Goal: Task Accomplishment & Management: Complete application form

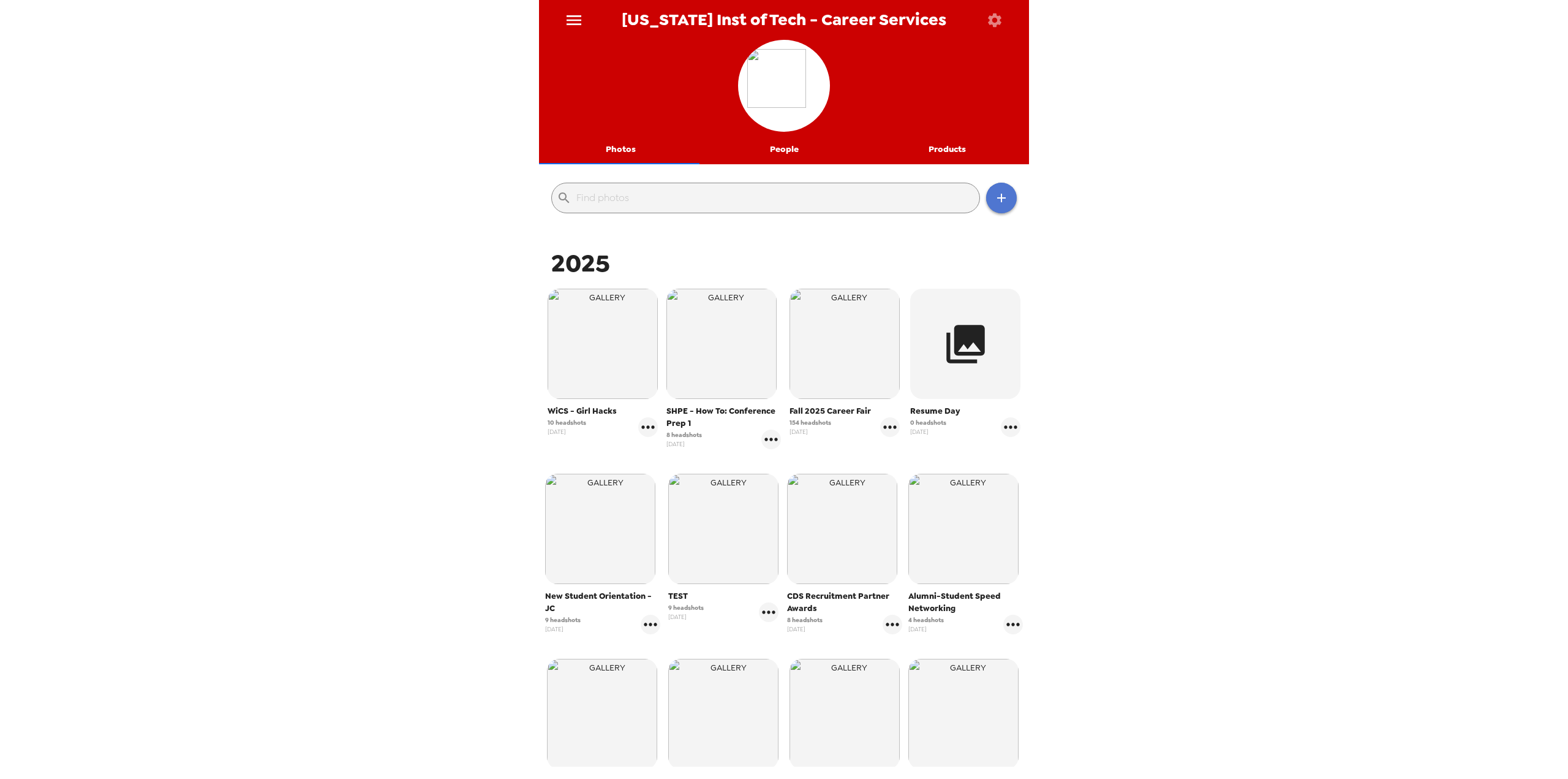
click at [1001, 199] on button "button" at bounding box center [1001, 197] width 31 height 31
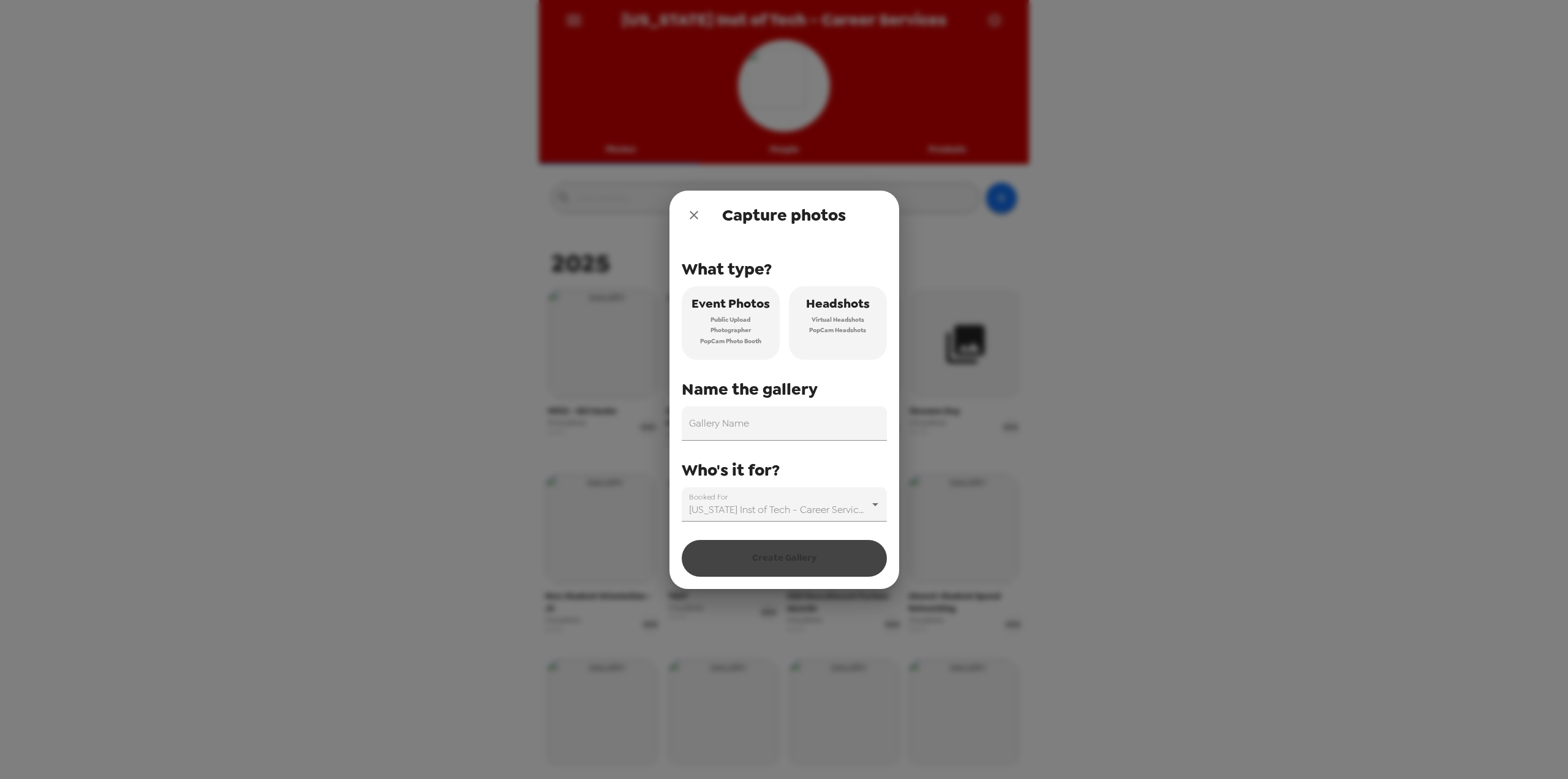
click at [868, 305] on span "Headshots" at bounding box center [838, 303] width 64 height 21
click at [808, 421] on input "Gallery Name" at bounding box center [784, 424] width 205 height 35
click at [759, 415] on input "Gallery Name" at bounding box center [784, 424] width 205 height 35
paste input "MTSM- Career Planning- MGMT 399"
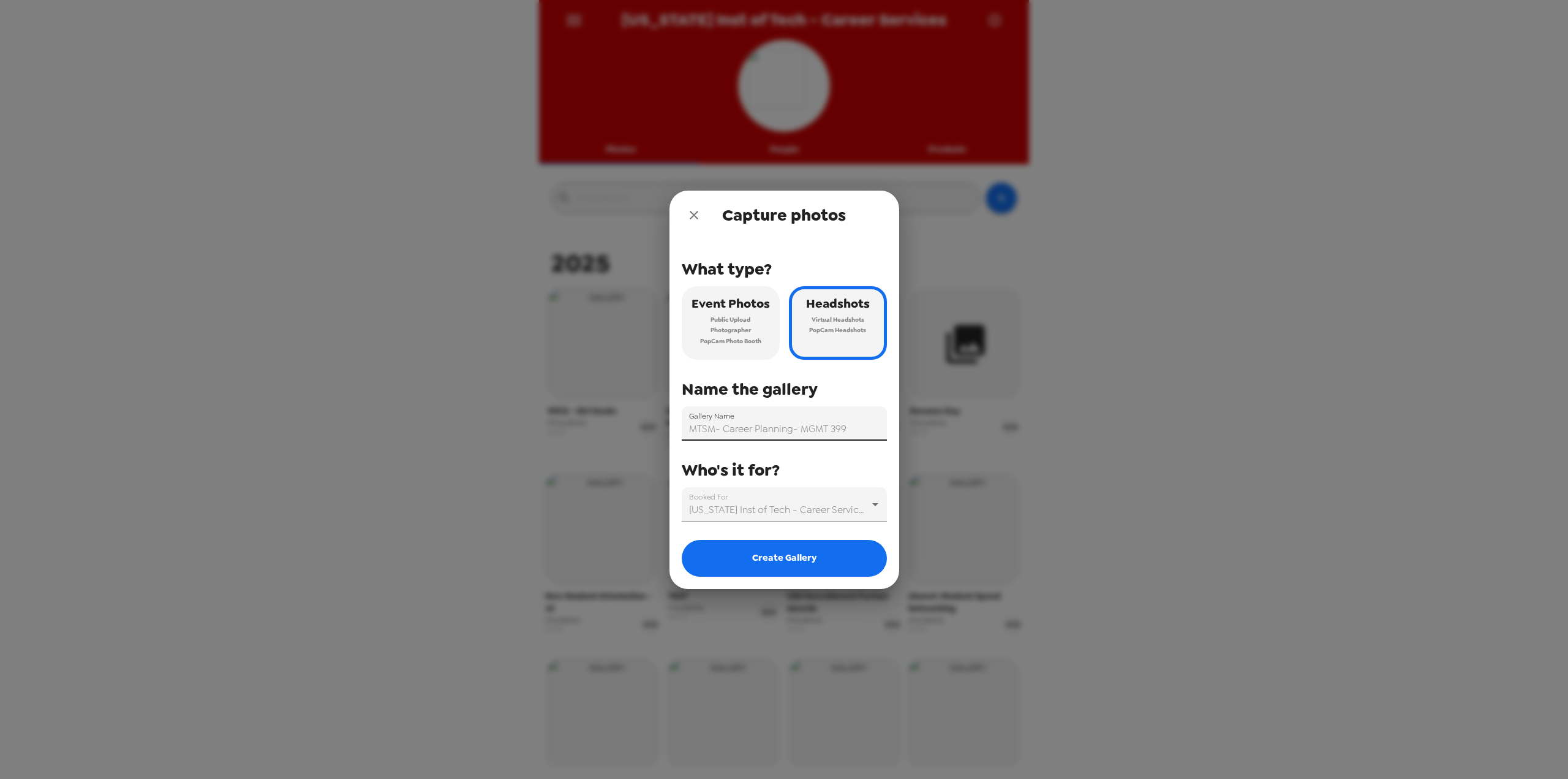
click at [727, 432] on input "MTSM- Career Planning- MGMT 399" at bounding box center [784, 424] width 205 height 35
click at [711, 432] on input "MTSM- Career Planning- MGMT 399" at bounding box center [784, 424] width 205 height 35
drag, startPoint x: 714, startPoint y: 431, endPoint x: 685, endPoint y: 429, distance: 29.1
click at [685, 429] on input "MTSM- Career Planning- MGMT 399" at bounding box center [784, 424] width 205 height 35
click at [782, 431] on input "MTSM- Career Planning- MGMT 399" at bounding box center [784, 424] width 205 height 35
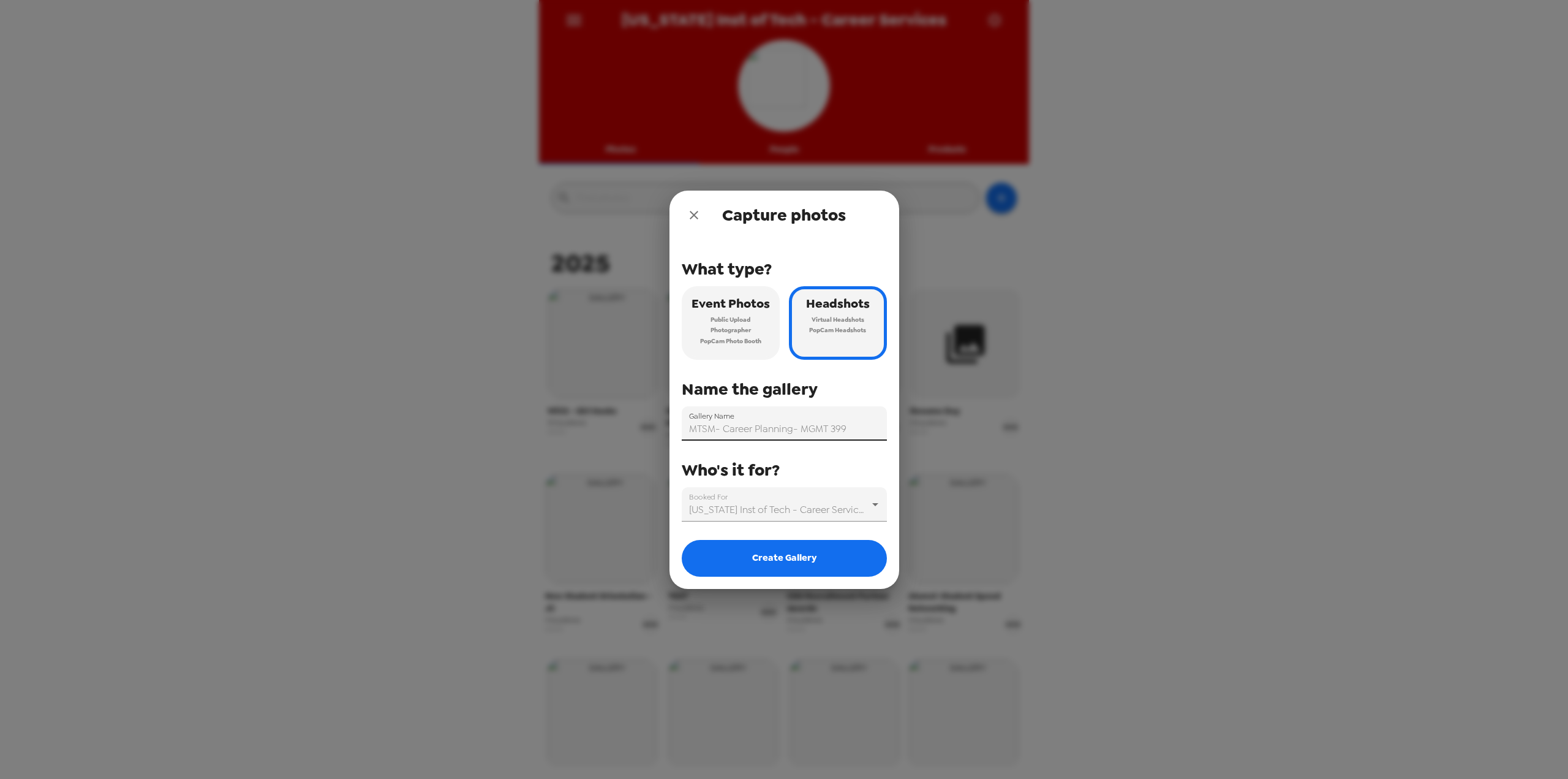
click at [708, 431] on input "MTSM- Career Planning- MGMT 399" at bounding box center [784, 424] width 205 height 35
click at [838, 416] on input "MTSM- Career Planning- MGMT 399" at bounding box center [784, 424] width 205 height 35
click at [850, 429] on input "MTSM- Career Planning- MGMT 399" at bounding box center [784, 424] width 205 height 35
click at [867, 421] on input "MTSM- Career Planning- MGMT 399" at bounding box center [784, 424] width 205 height 35
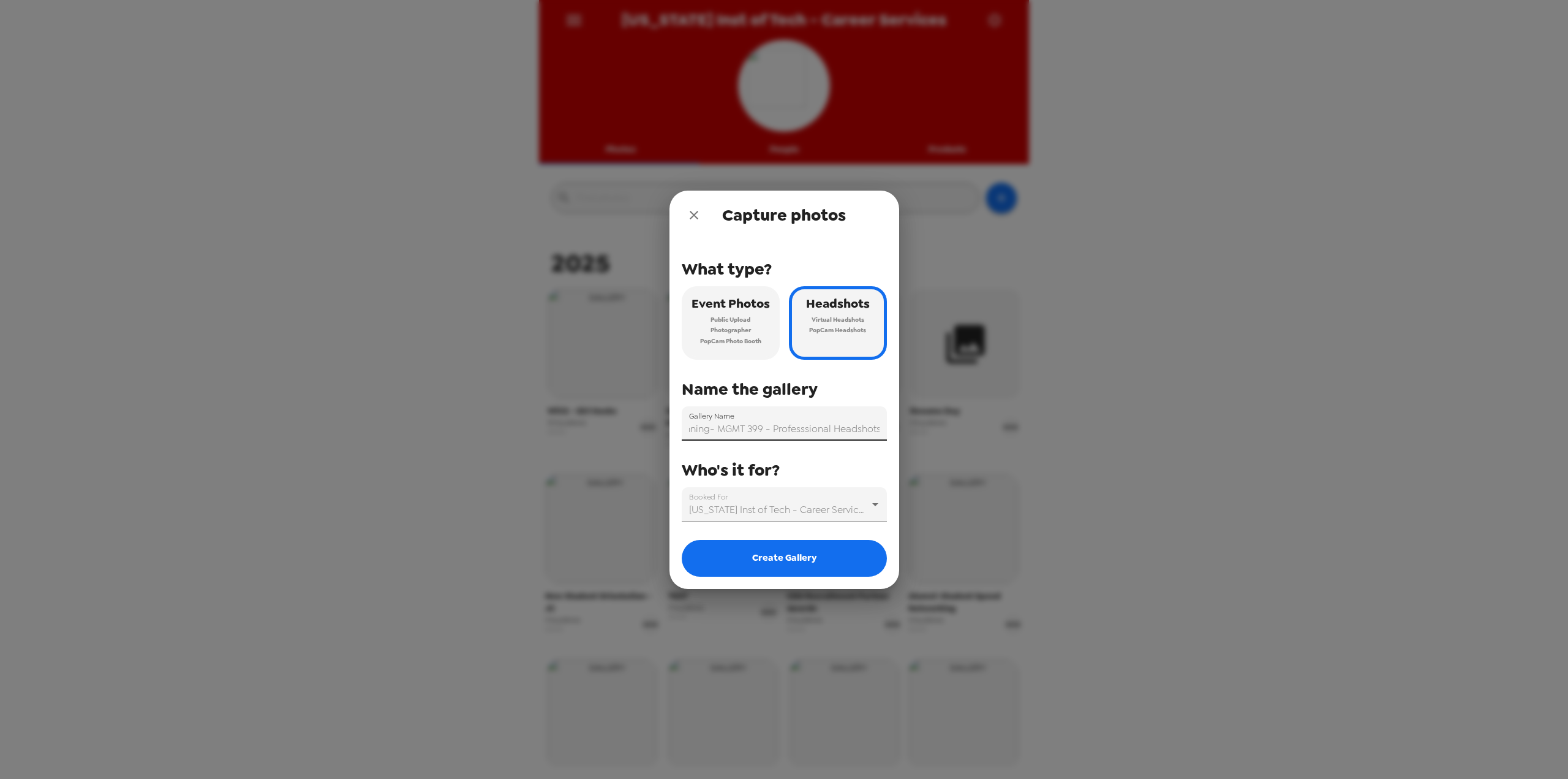
click at [804, 429] on input "MTSM- Career Planning- MGMT 399 - Professsional Headshots" at bounding box center [784, 424] width 205 height 35
drag, startPoint x: 801, startPoint y: 424, endPoint x: 651, endPoint y: 431, distance: 150.2
click at [651, 431] on div "Capture photos What type? Event Photos Public Upload Photographer PopCam Photo …" at bounding box center [784, 389] width 1568 height 779
click at [749, 429] on input "MTSM- Career Planning- MGMT 399 - Professional Headshots" at bounding box center [784, 424] width 205 height 35
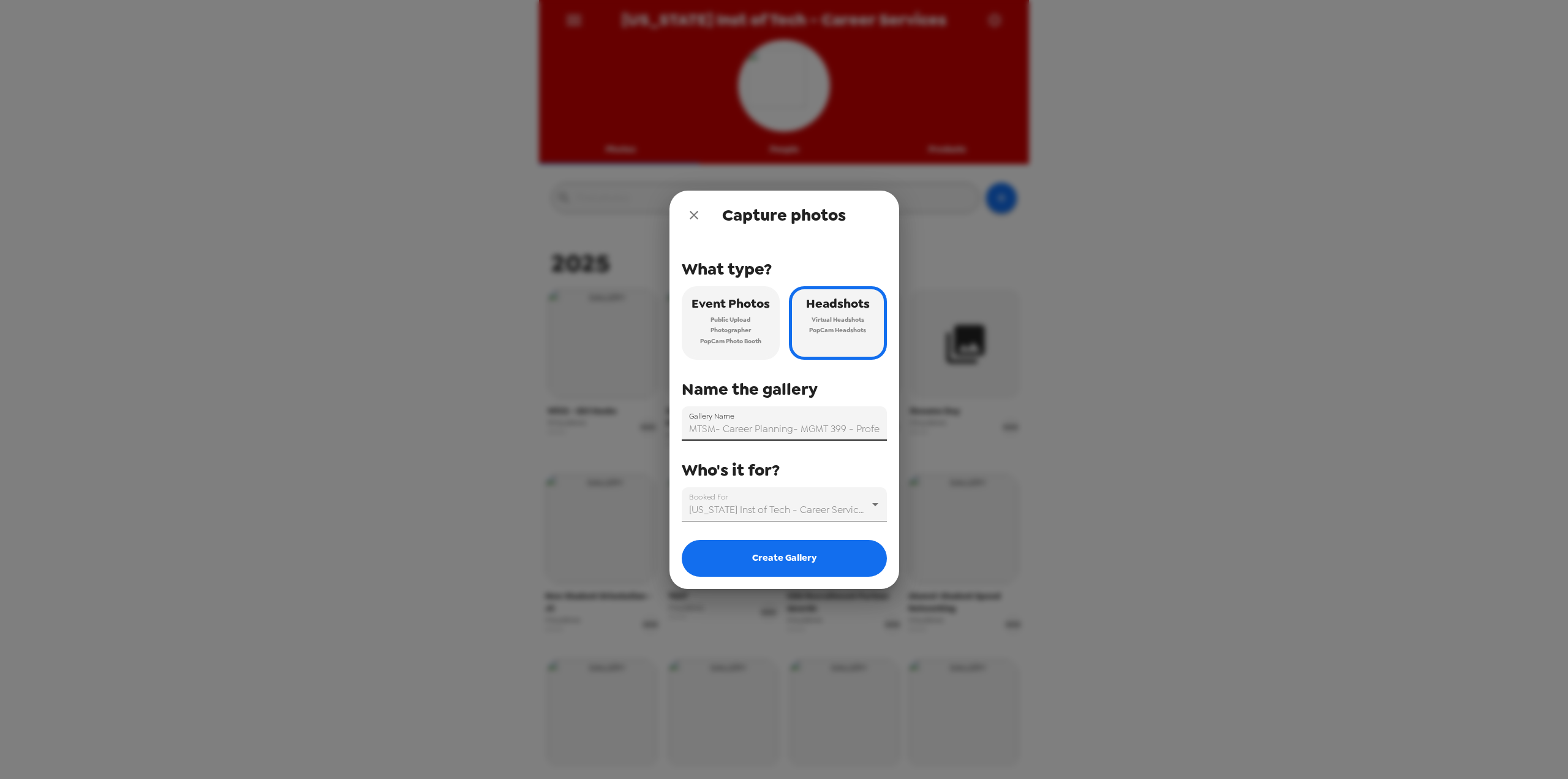
click at [701, 424] on input "MTSM- Career Planning- MGMT 399 - Professional Headshots" at bounding box center [784, 424] width 205 height 35
click at [703, 425] on input "MTSM- Career Planning- MGMT 399 - Professional Headshots" at bounding box center [784, 424] width 205 height 35
click at [706, 429] on input "MTSM- Career Planning- MGMT 399 - Professional Headshots" at bounding box center [784, 424] width 205 height 35
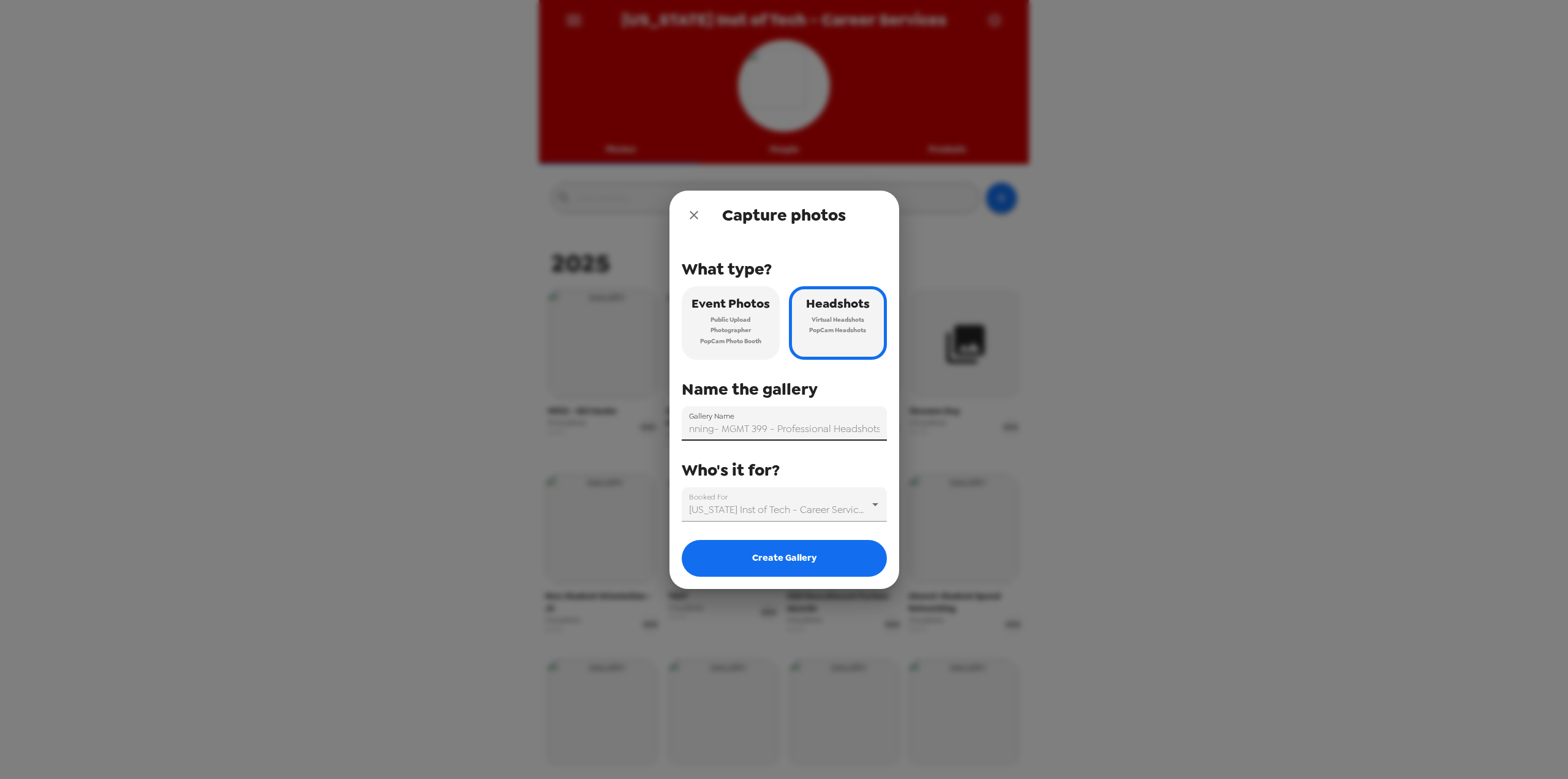
drag, startPoint x: 799, startPoint y: 428, endPoint x: 906, endPoint y: 428, distance: 107.0
click at [906, 428] on div "Capture photos What type? Event Photos Public Upload Photographer PopCam Photo …" at bounding box center [784, 389] width 1568 height 779
click at [865, 429] on input "School of Management - Career Planning- MGMT 399 - Professional Headshots" at bounding box center [784, 424] width 205 height 35
click at [722, 427] on input "School of Management - Career Planning- MGMT 399 - Professional Headshots" at bounding box center [784, 424] width 205 height 35
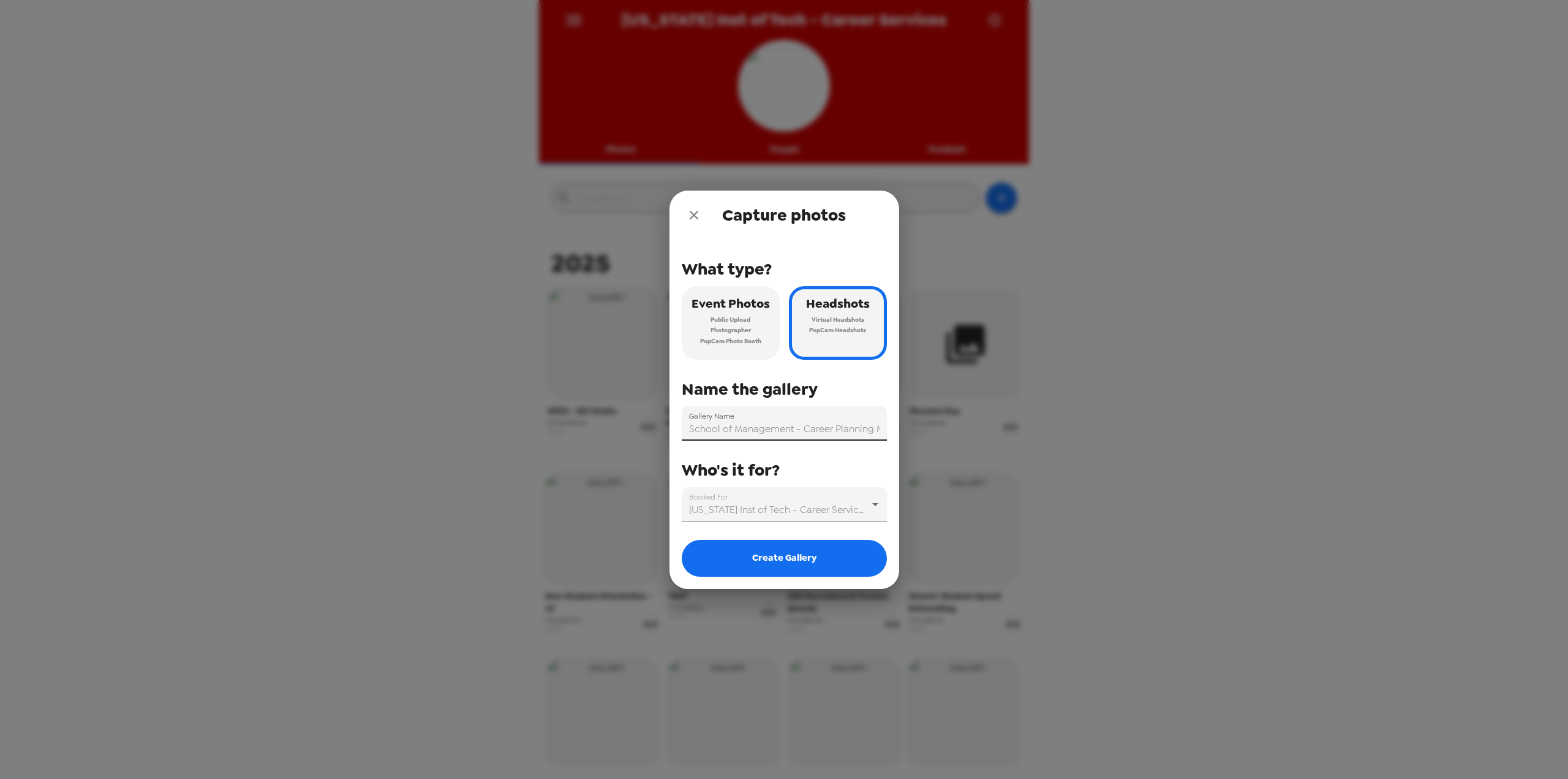
drag, startPoint x: 743, startPoint y: 434, endPoint x: 682, endPoint y: 428, distance: 61.3
click at [626, 439] on div "Capture photos What type? Event Photos Public Upload Photographer PopCam Photo …" at bounding box center [784, 389] width 1568 height 779
click at [757, 421] on input "School of Management - Career Planning MGMT 399 - Professional Headshots" at bounding box center [784, 424] width 205 height 35
click at [796, 553] on button "Create Gallery" at bounding box center [784, 558] width 205 height 37
click at [818, 548] on button "Create Gallery" at bounding box center [784, 558] width 205 height 37
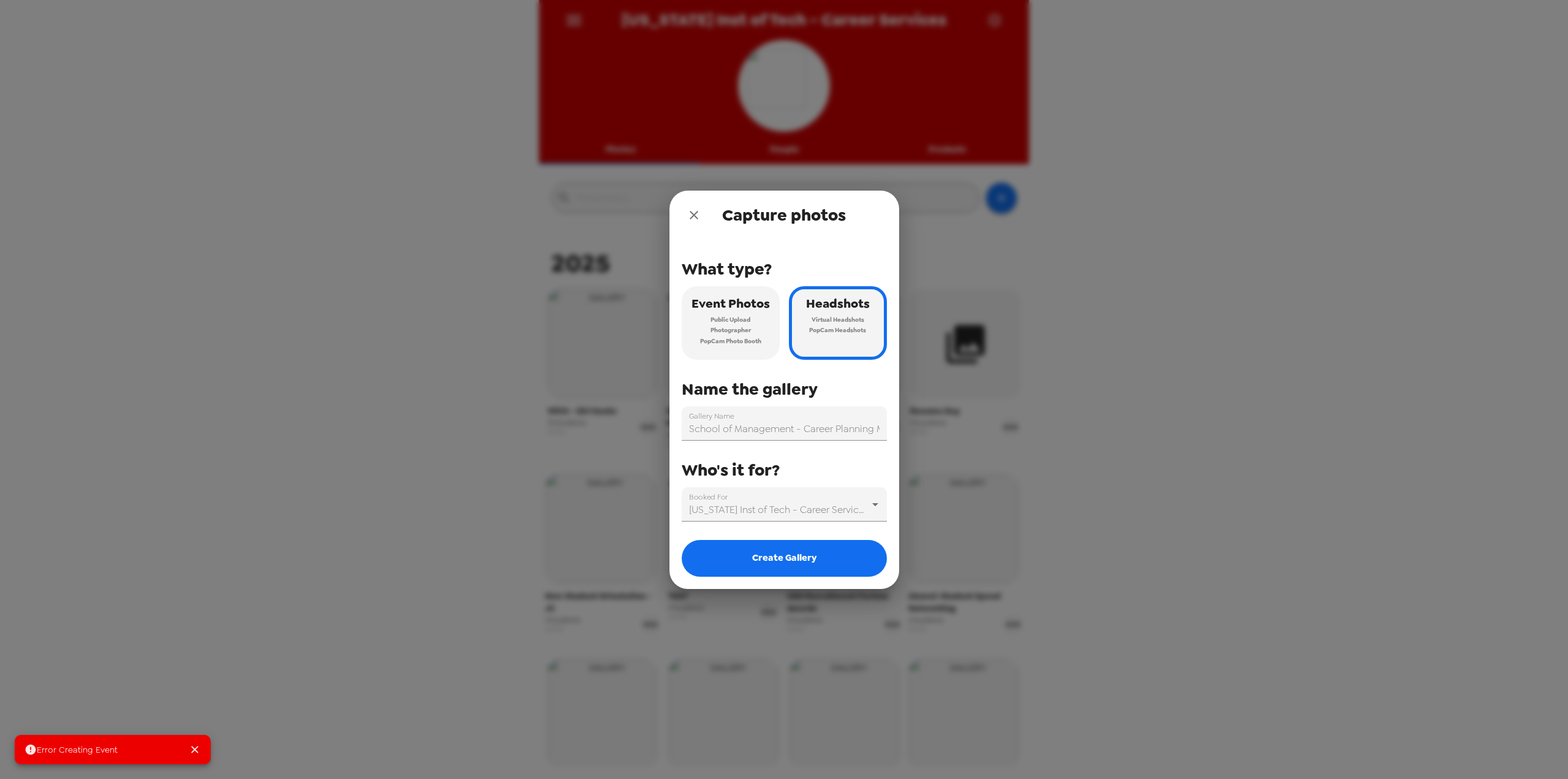
click at [840, 325] on span "PopCam Headshots" at bounding box center [838, 330] width 57 height 11
click at [820, 443] on div "What type? Event Photos Public Upload Photographer PopCam Photo Booth Headshots…" at bounding box center [784, 380] width 205 height 282
click at [820, 434] on input "School of Management - Career Planning MGMT 399 - Professional Headshots" at bounding box center [784, 424] width 205 height 35
drag, startPoint x: 785, startPoint y: 421, endPoint x: 983, endPoint y: 409, distance: 198.4
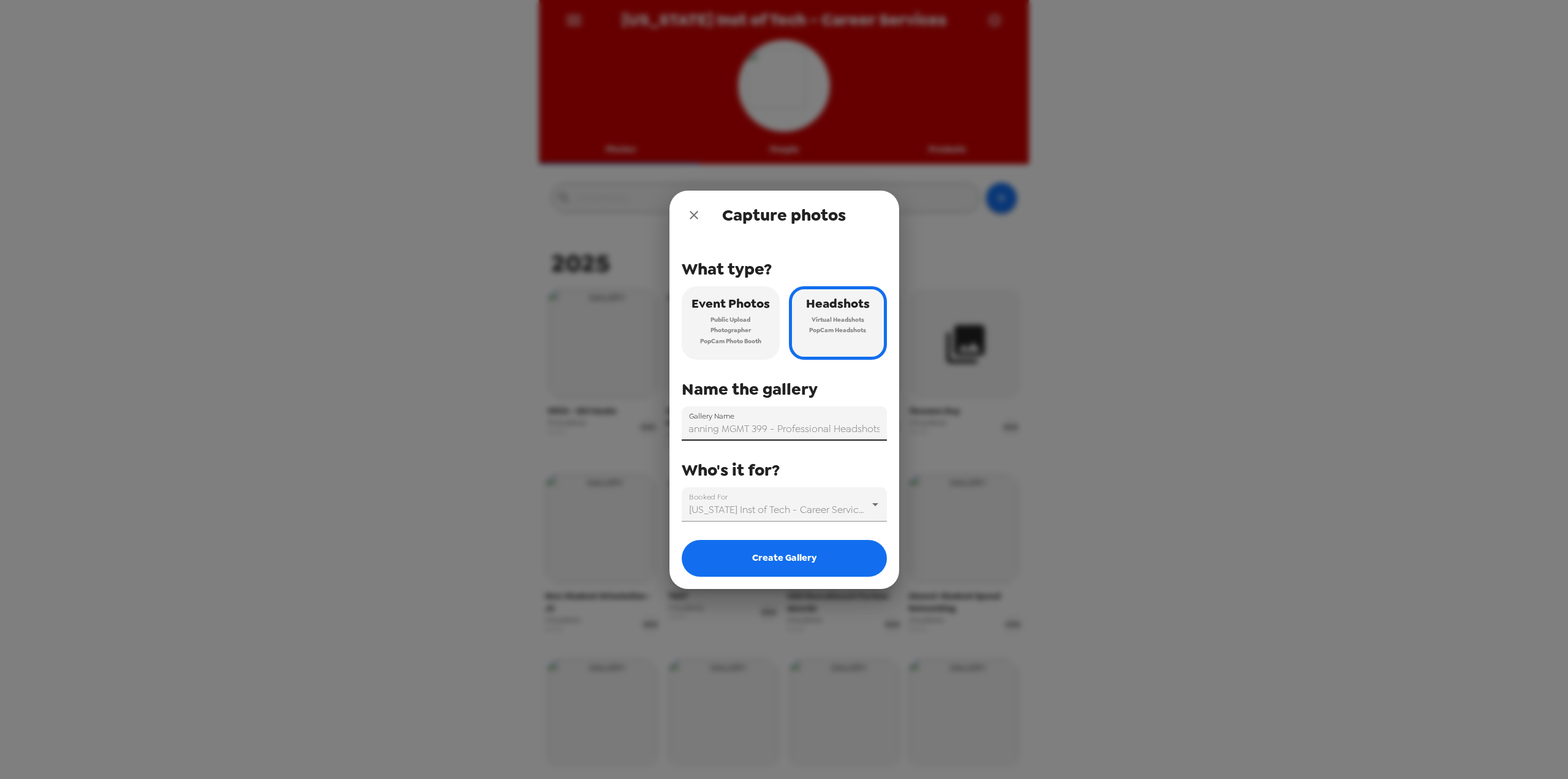
click at [983, 409] on div "Capture photos What type? Event Photos Public Upload Photographer PopCam Photo …" at bounding box center [784, 389] width 1568 height 779
click at [829, 426] on input "School of Management - Career Planning MGMT 399 - Professional Headshots" at bounding box center [784, 424] width 205 height 35
click at [804, 562] on button "Create Gallery" at bounding box center [784, 558] width 205 height 37
click at [756, 425] on input "School of Management - Career Planning MGMT 399 - Professional Headshots" at bounding box center [784, 424] width 205 height 35
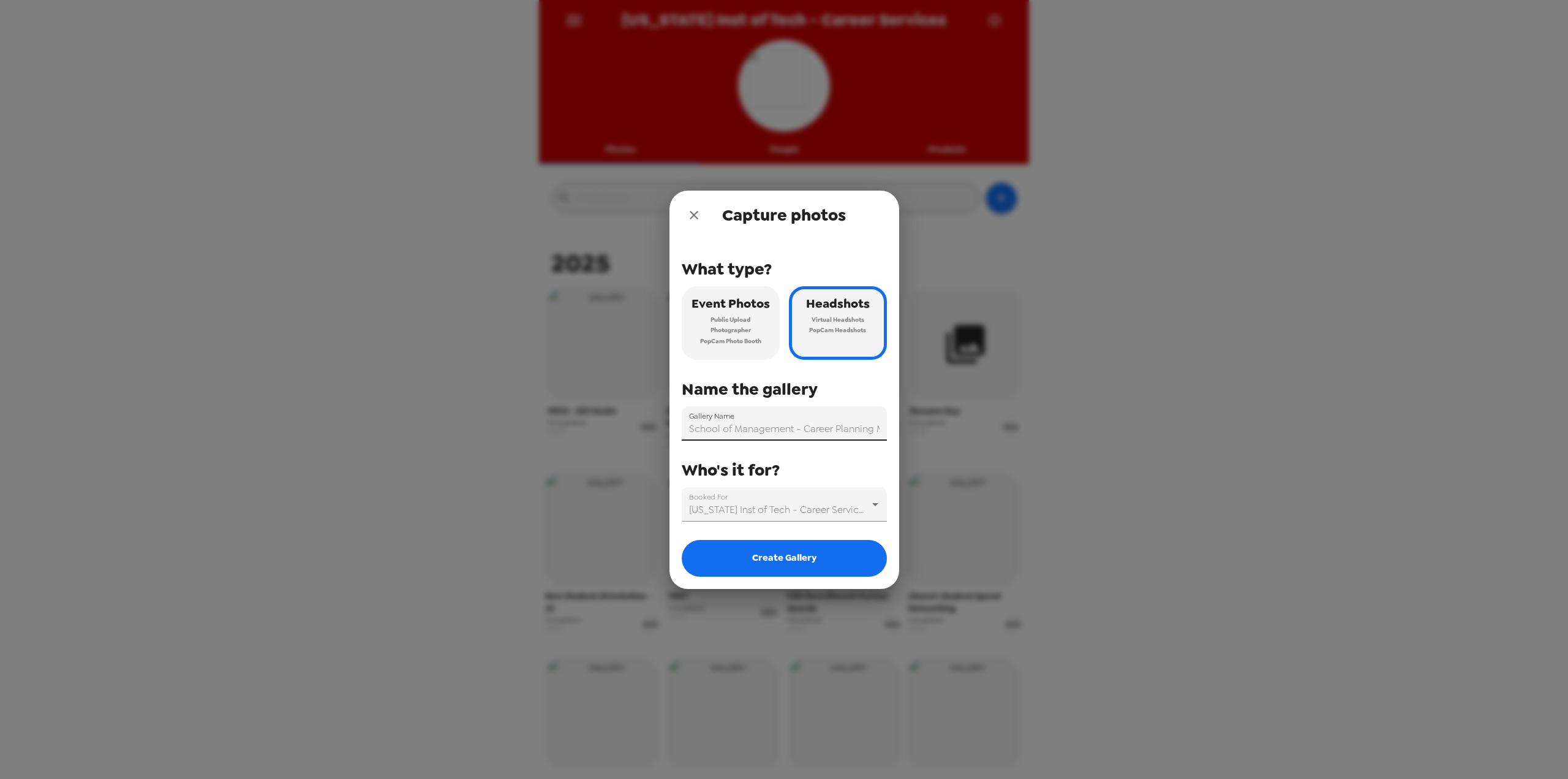
drag, startPoint x: 728, startPoint y: 432, endPoint x: 681, endPoint y: 432, distance: 47.0
click at [681, 432] on div "What type? Event Photos Public Upload Photographer PopCam Photo Booth Headshots…" at bounding box center [784, 414] width 230 height 349
click at [774, 427] on input "School of Management - Career Planning MGMT 399 - Professional Headshots" at bounding box center [784, 424] width 205 height 35
drag, startPoint x: 802, startPoint y: 430, endPoint x: 678, endPoint y: 426, distance: 124.1
click at [678, 426] on div "What type? Event Photos Public Upload Photographer PopCam Photo Booth Headshots…" at bounding box center [784, 414] width 230 height 349
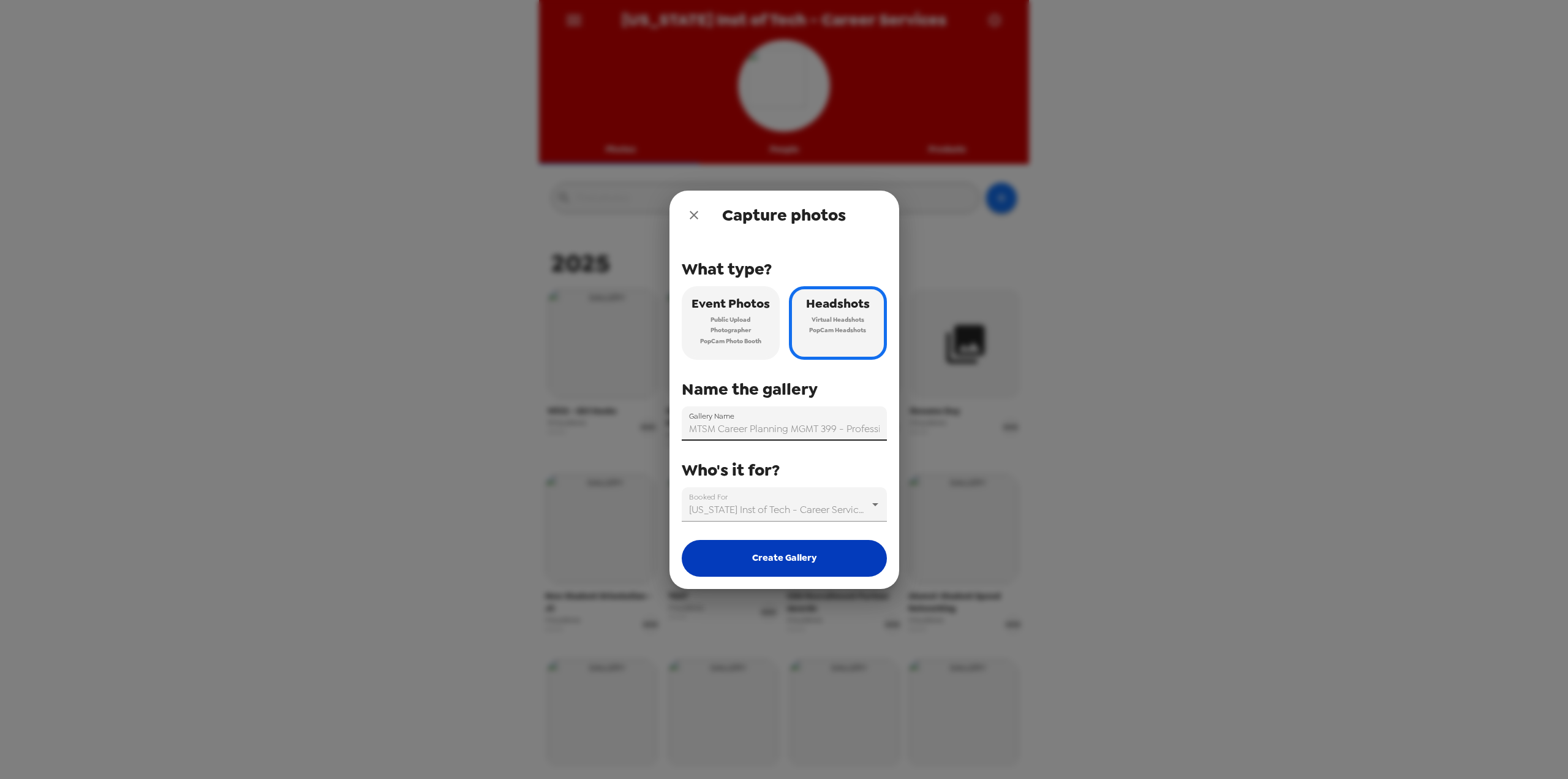
click at [815, 557] on button "Create Gallery" at bounding box center [784, 558] width 205 height 37
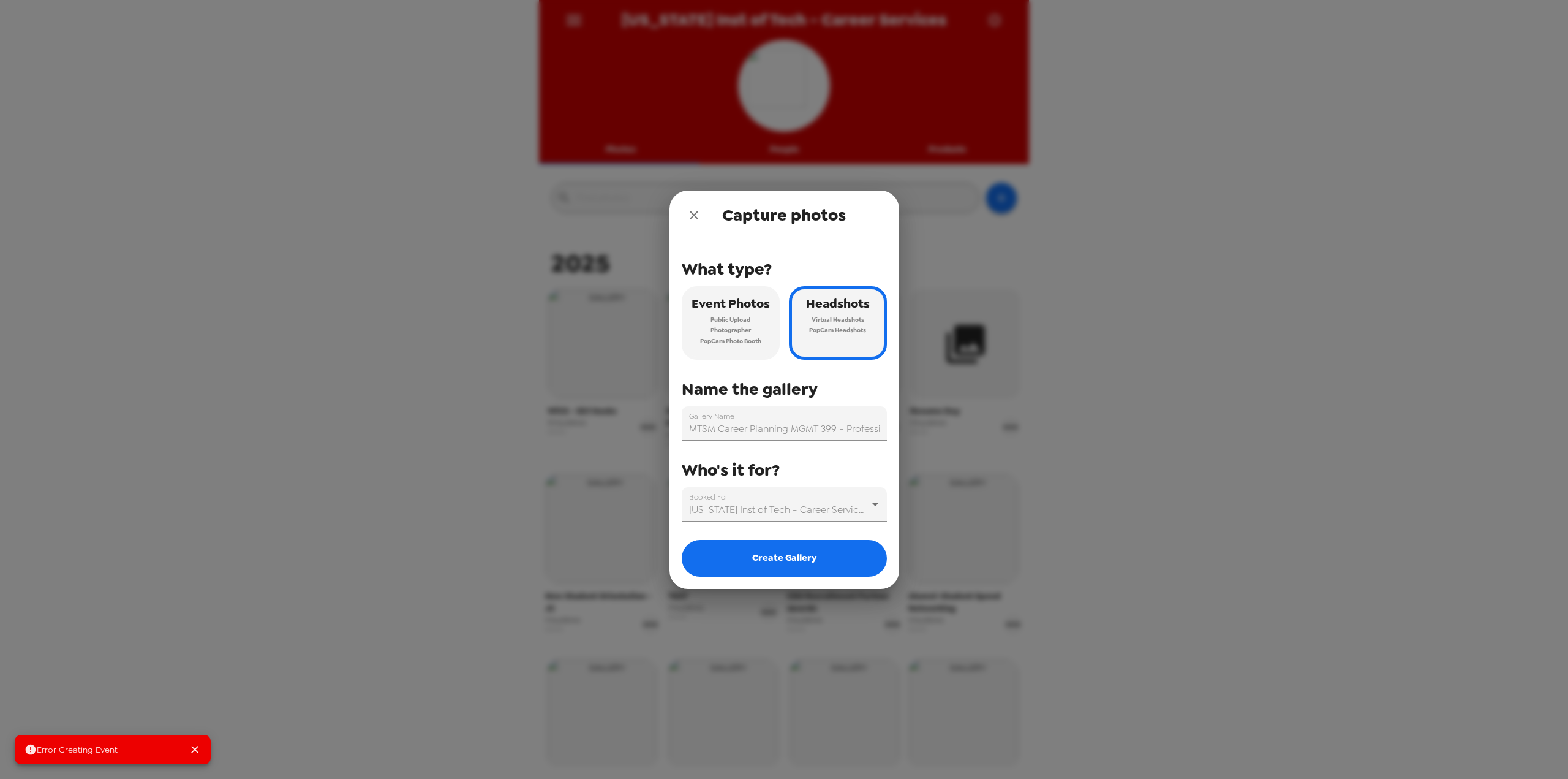
click at [732, 445] on div "What type? Event Photos Public Upload Photographer PopCam Photo Booth Headshots…" at bounding box center [784, 380] width 205 height 282
drag, startPoint x: 734, startPoint y: 435, endPoint x: 889, endPoint y: 421, distance: 155.6
click at [889, 421] on div "What type? Event Photos Public Upload Photographer PopCam Photo Booth Headshots…" at bounding box center [784, 414] width 230 height 349
click at [823, 428] on input "MTSM Career Planning MGMT 399 - Professional Headshots" at bounding box center [784, 424] width 205 height 35
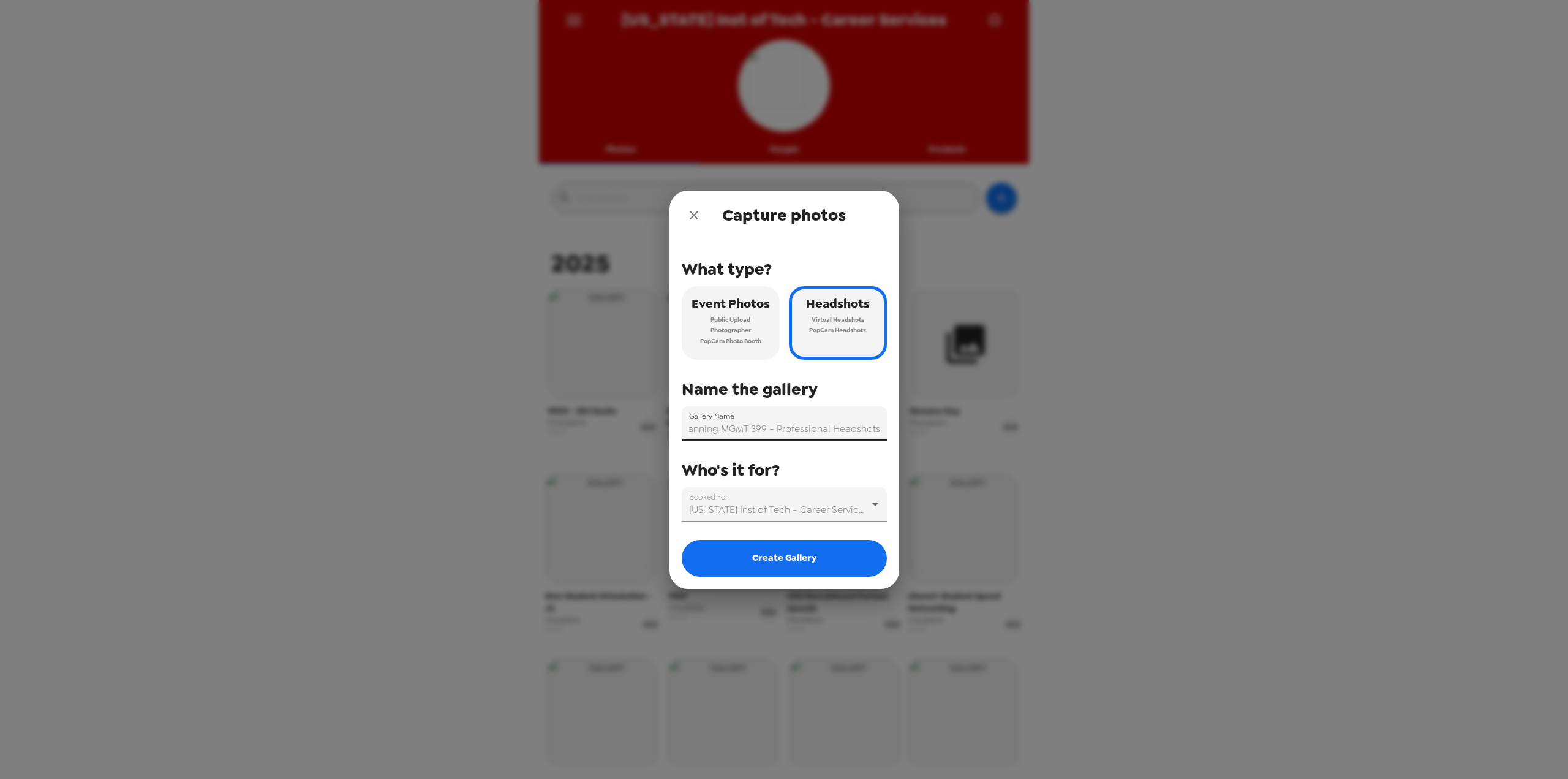
drag, startPoint x: 882, startPoint y: 431, endPoint x: 773, endPoint y: 432, distance: 109.0
click at [770, 432] on input "MTSM Career Planning MGMT 399 - Professional Headshots" at bounding box center [784, 424] width 205 height 35
click at [795, 429] on input "MTSM Career Planning MGMT 399 - Professional Headshots" at bounding box center [784, 424] width 205 height 35
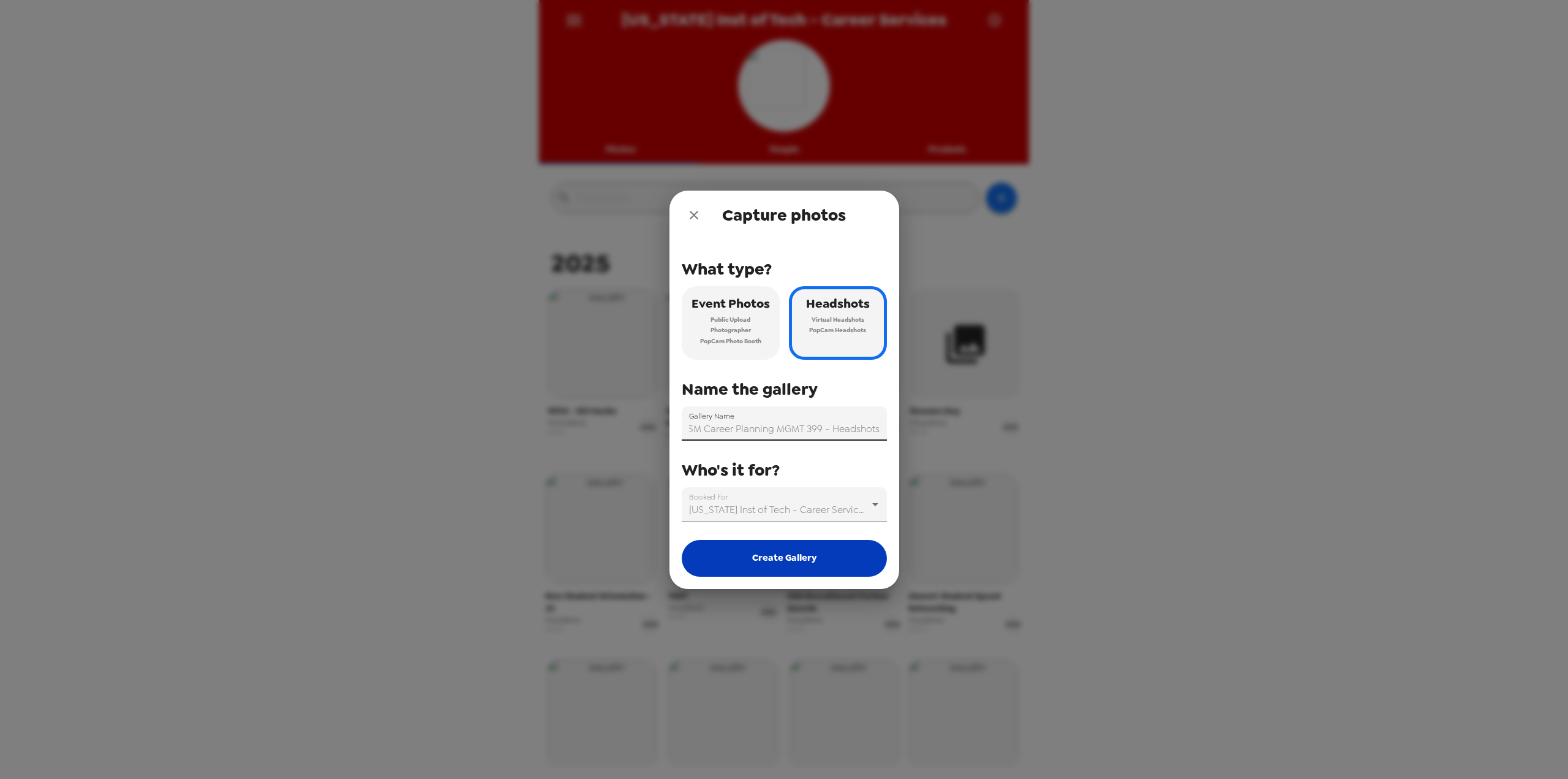
type input "MTSM Career Planning MGMT 399 - Headshots"
click at [818, 560] on button "Create Gallery" at bounding box center [784, 558] width 205 height 37
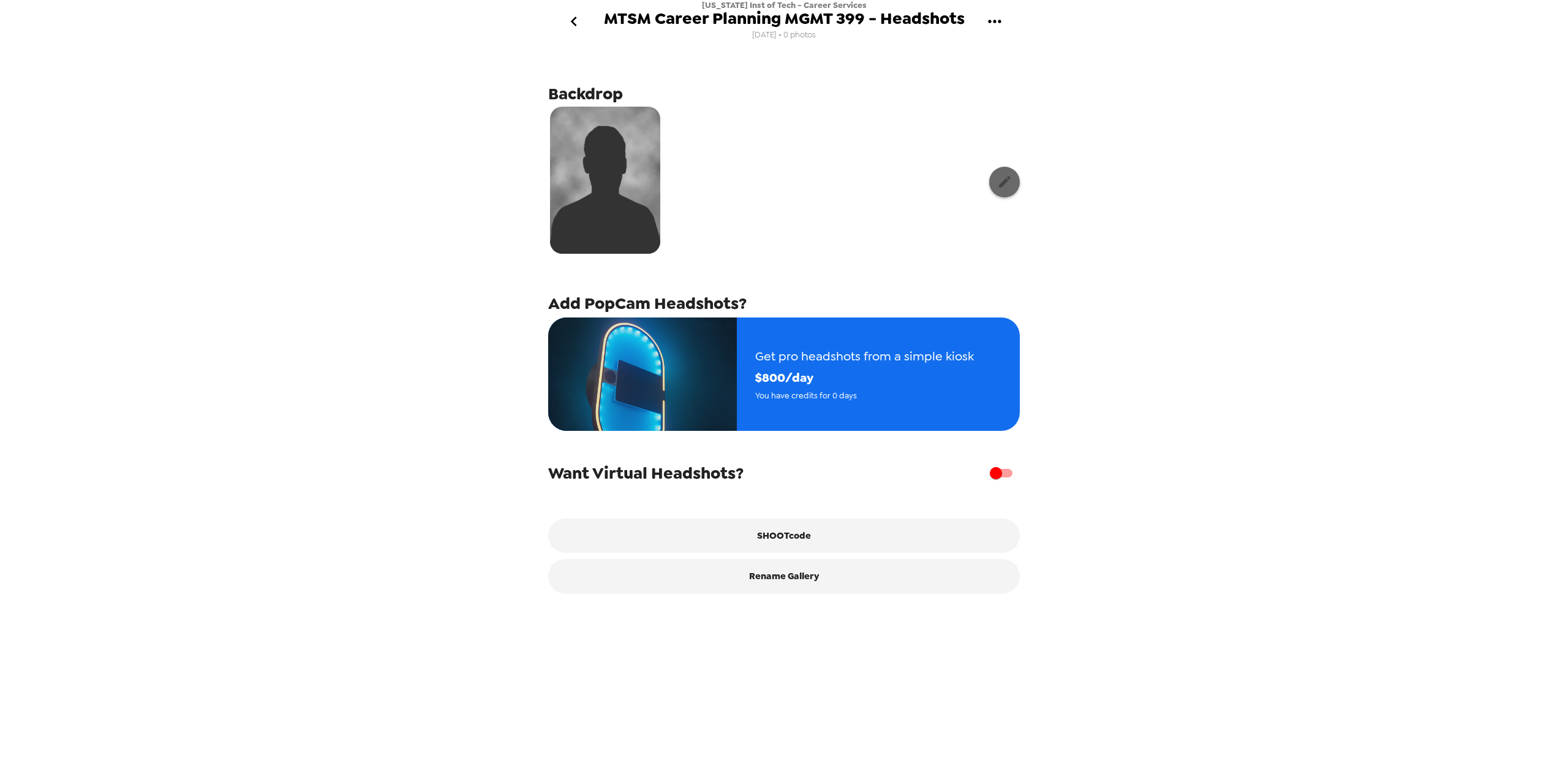
click at [998, 182] on icon "button" at bounding box center [1004, 181] width 15 height 15
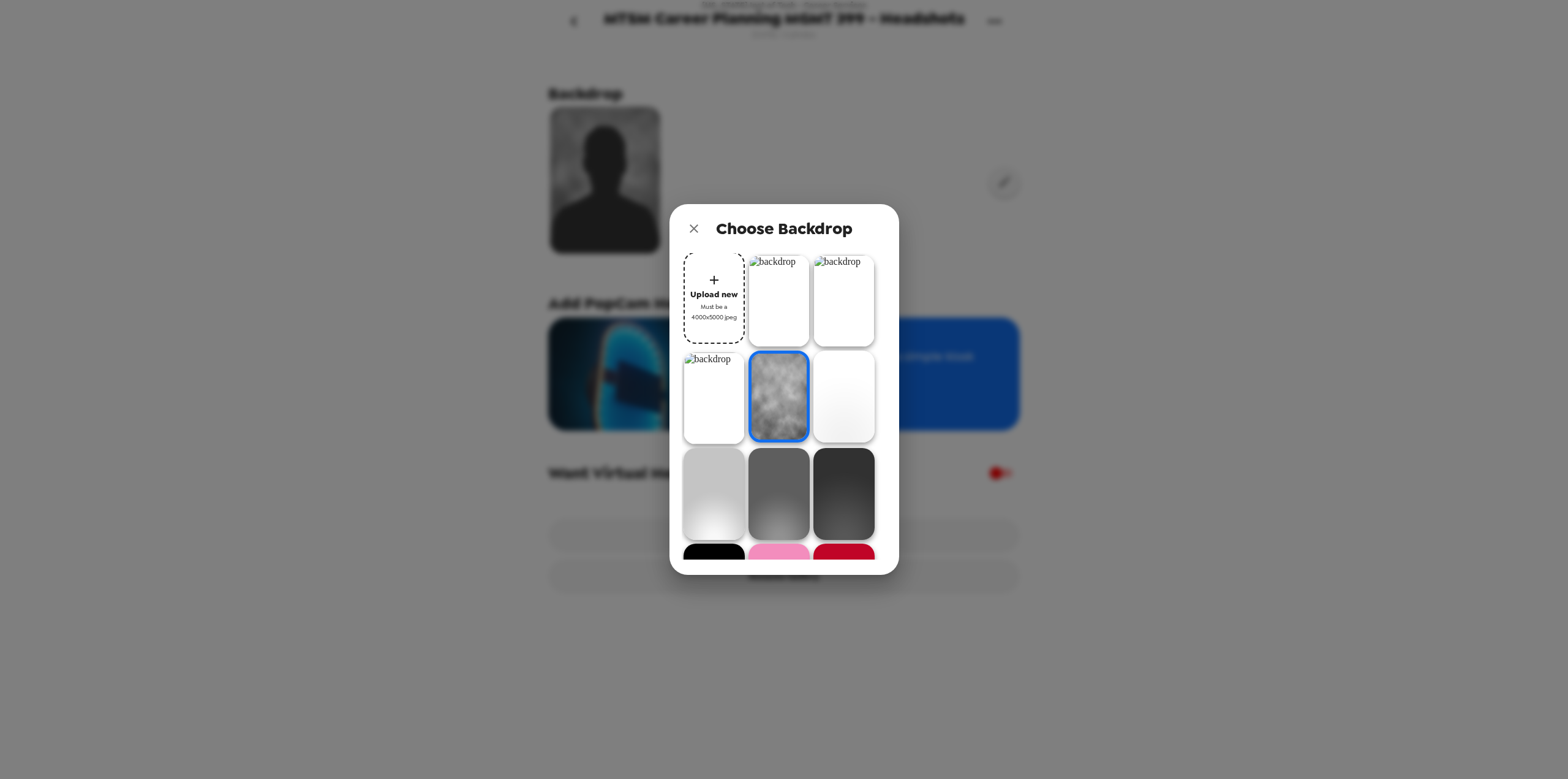
click at [771, 413] on img at bounding box center [779, 396] width 61 height 92
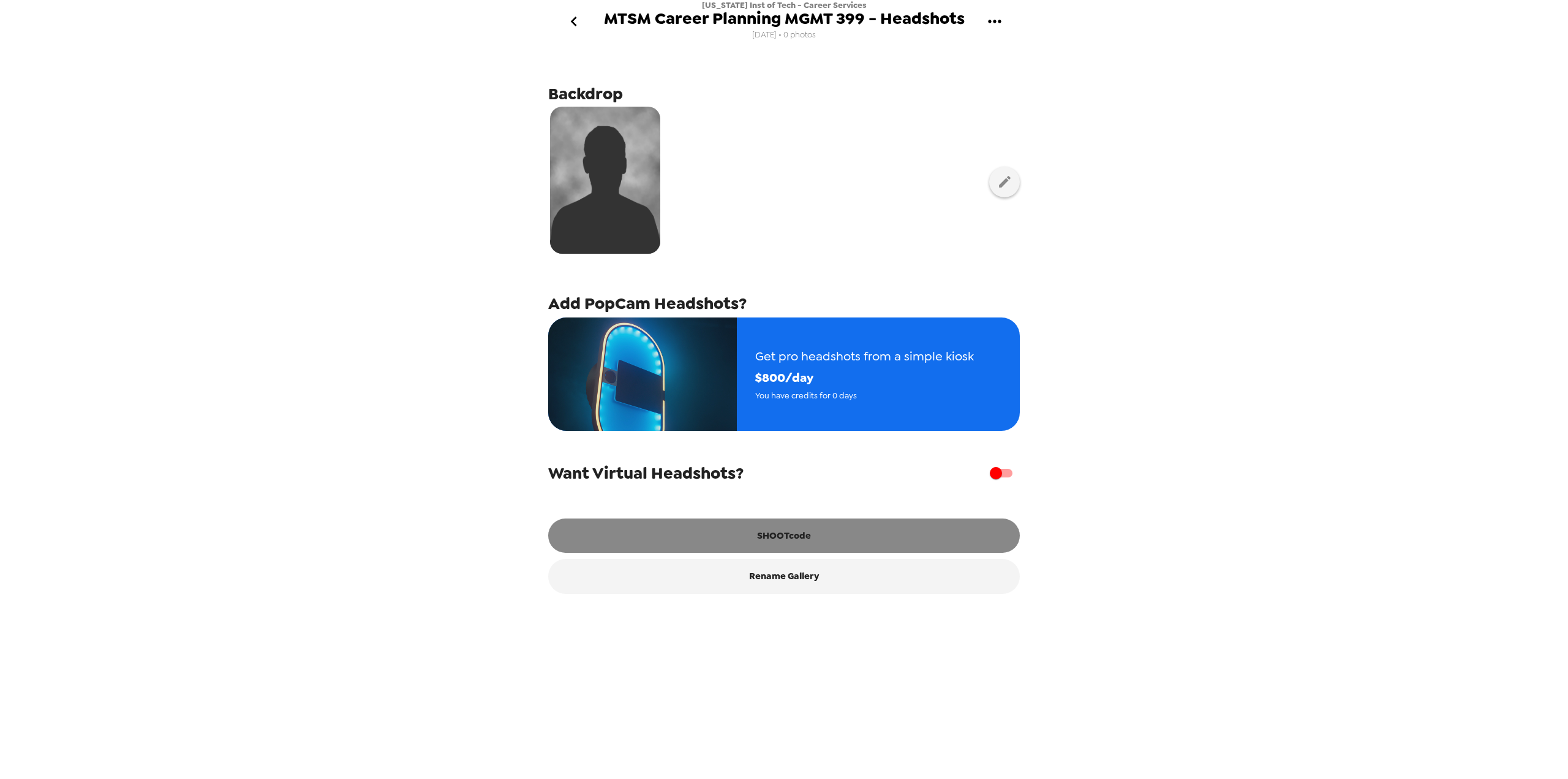
click at [754, 549] on button "SHOOTcode" at bounding box center [784, 535] width 472 height 35
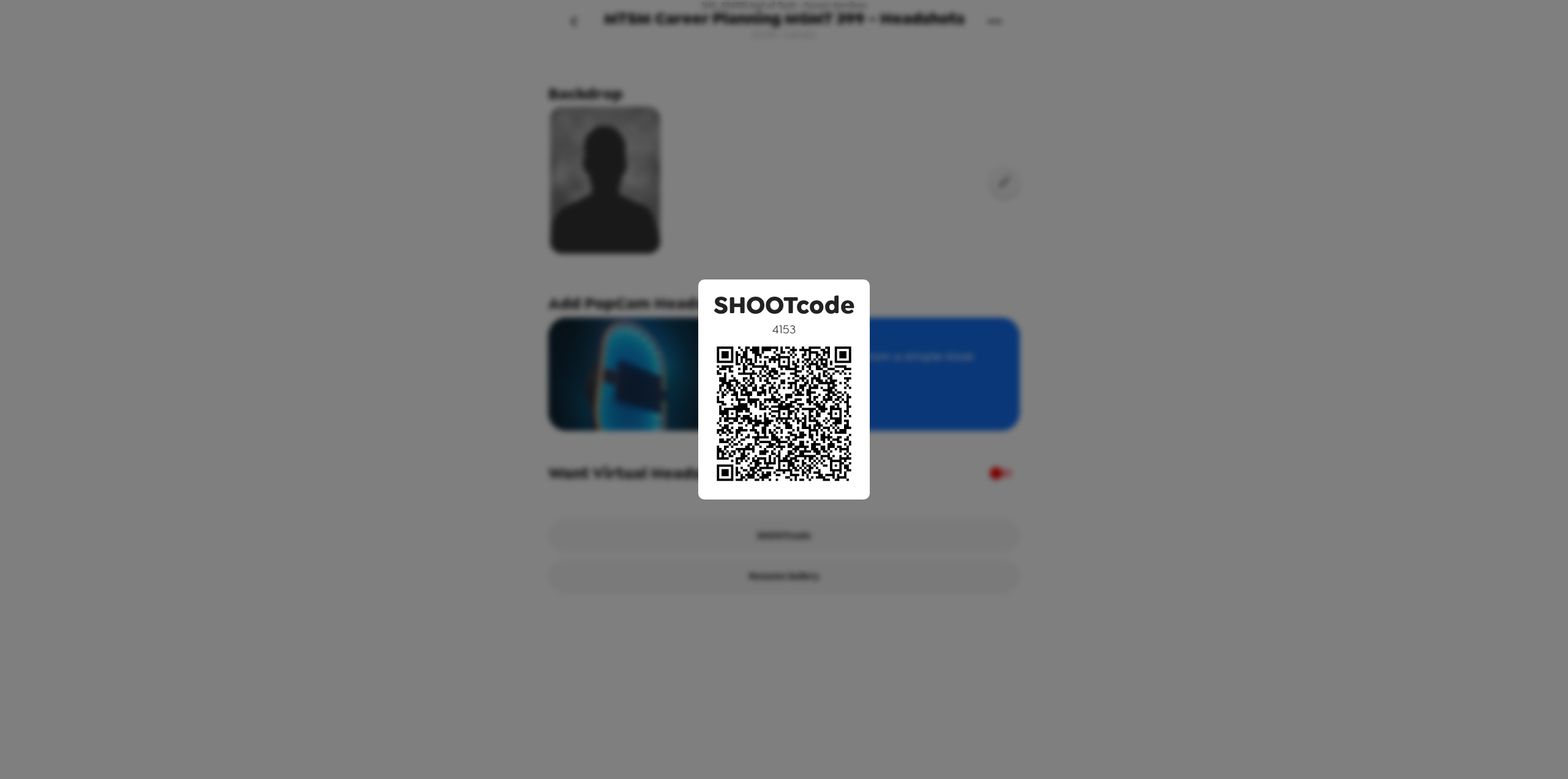
click at [648, 255] on div "SHOOTcode 4153" at bounding box center [784, 389] width 1568 height 779
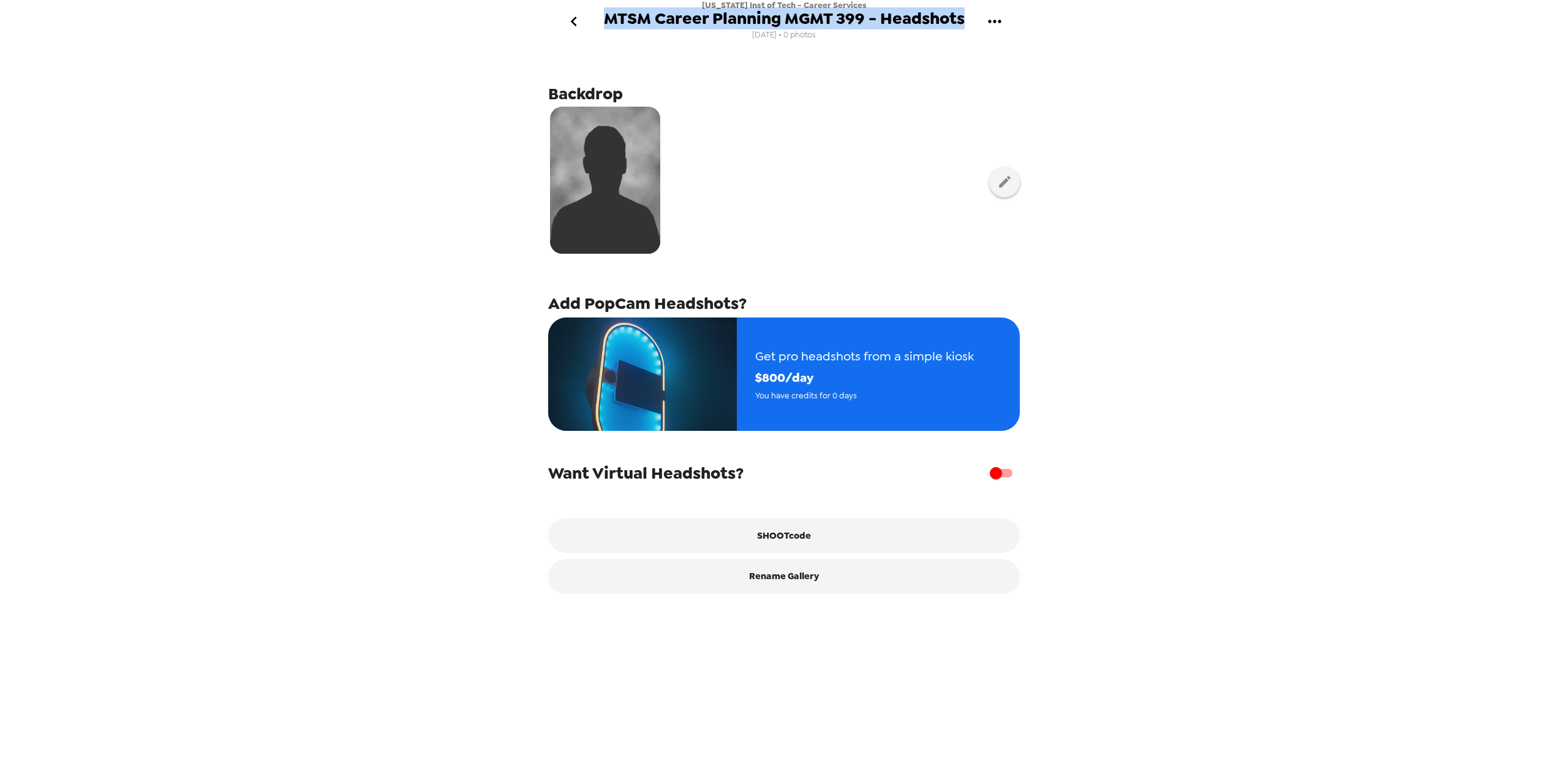
drag, startPoint x: 608, startPoint y: 18, endPoint x: 965, endPoint y: 20, distance: 357.0
click at [965, 20] on div "New Jersey Inst of Tech - Career Services MTSM Career Planning MGMT 399 - Heads…" at bounding box center [784, 21] width 490 height 43
copy span "MTSM Career Planning MGMT 399 - Headshots"
click at [458, 202] on div "New Jersey Inst of Tech - Career Services MTSM Career Planning MGMT 399 - Heads…" at bounding box center [784, 389] width 1568 height 779
click at [573, 18] on icon "go back" at bounding box center [574, 21] width 20 height 20
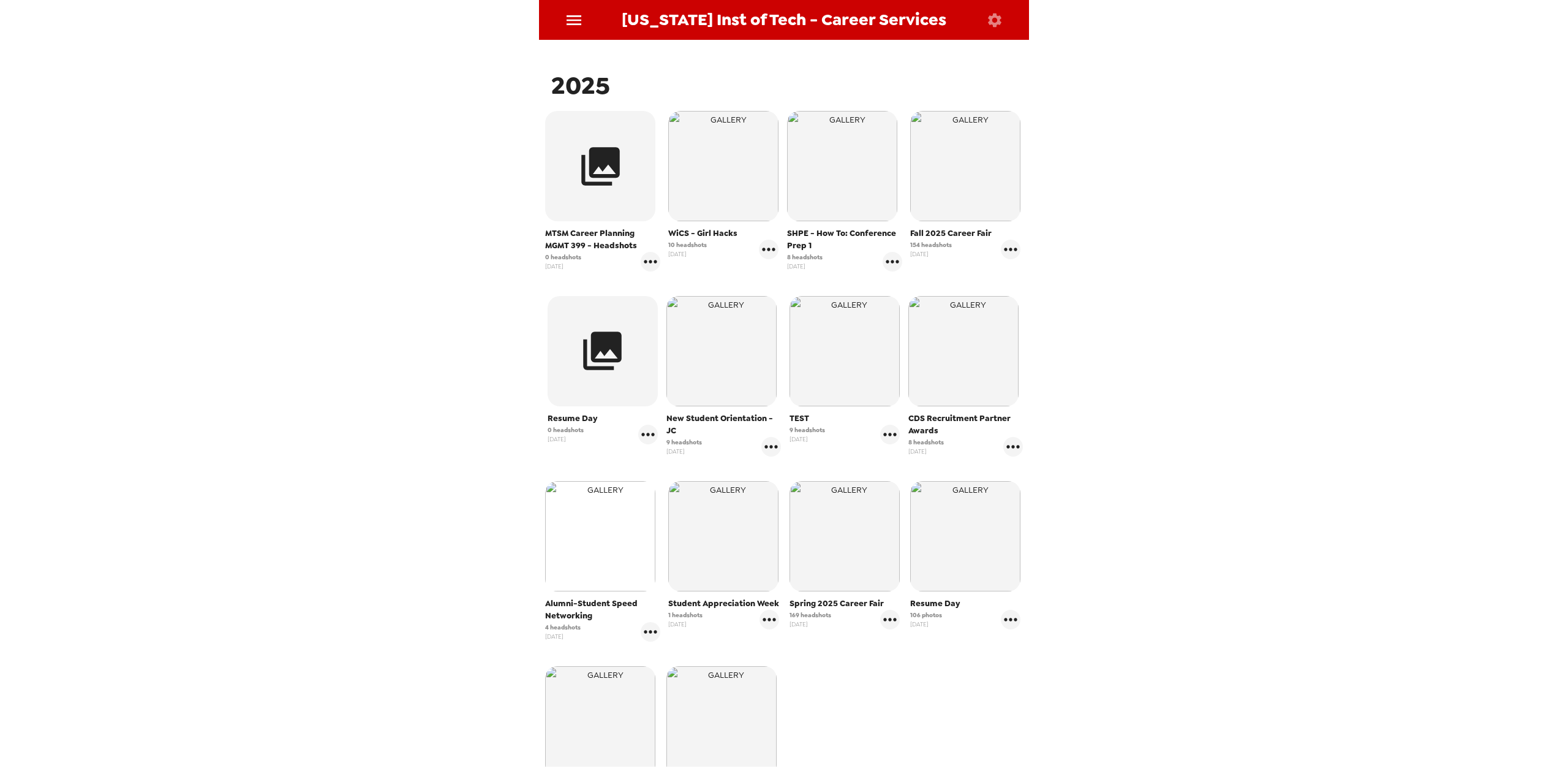
scroll to position [245, 0]
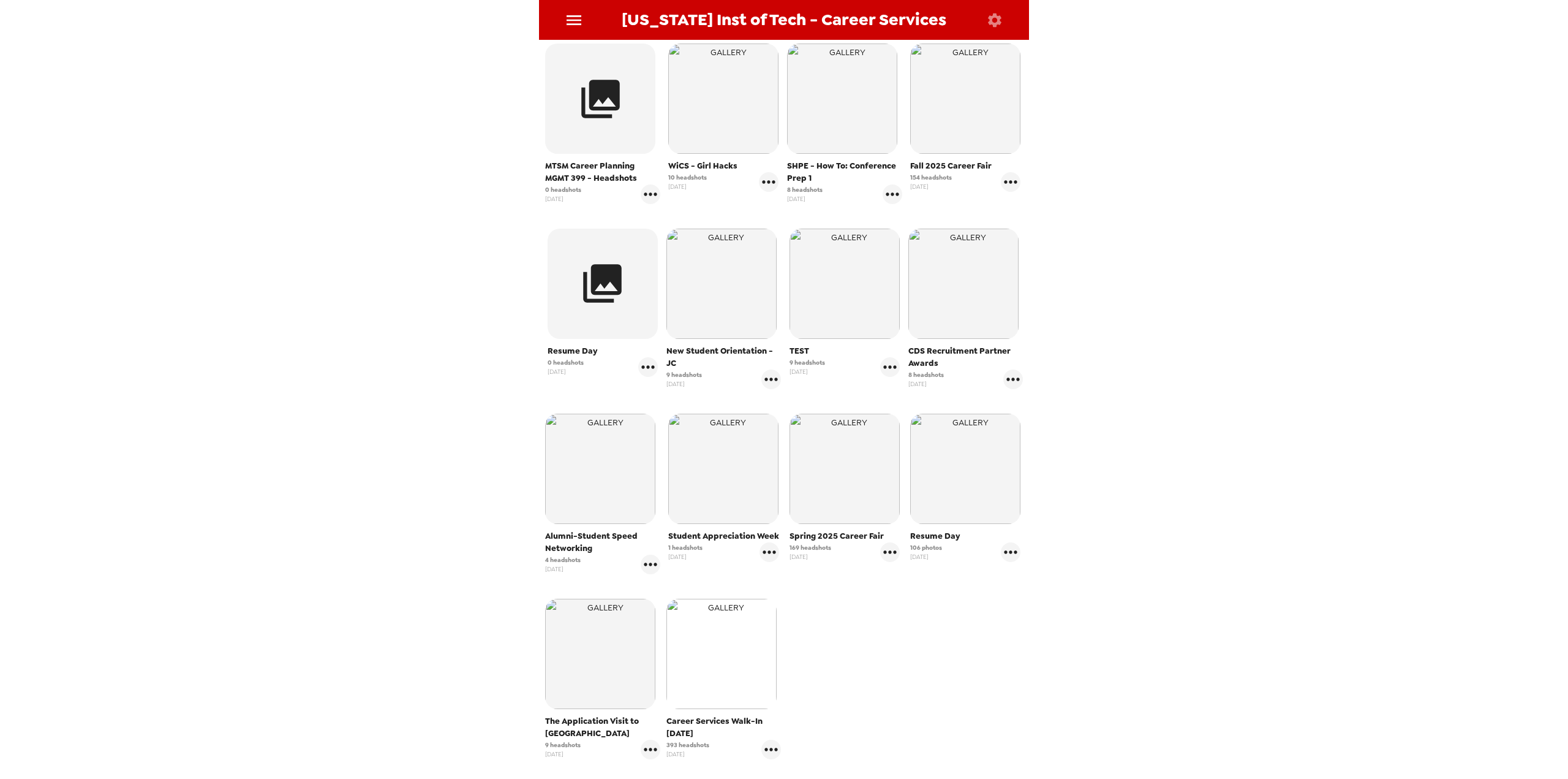
click at [703, 642] on img "button" at bounding box center [722, 653] width 110 height 110
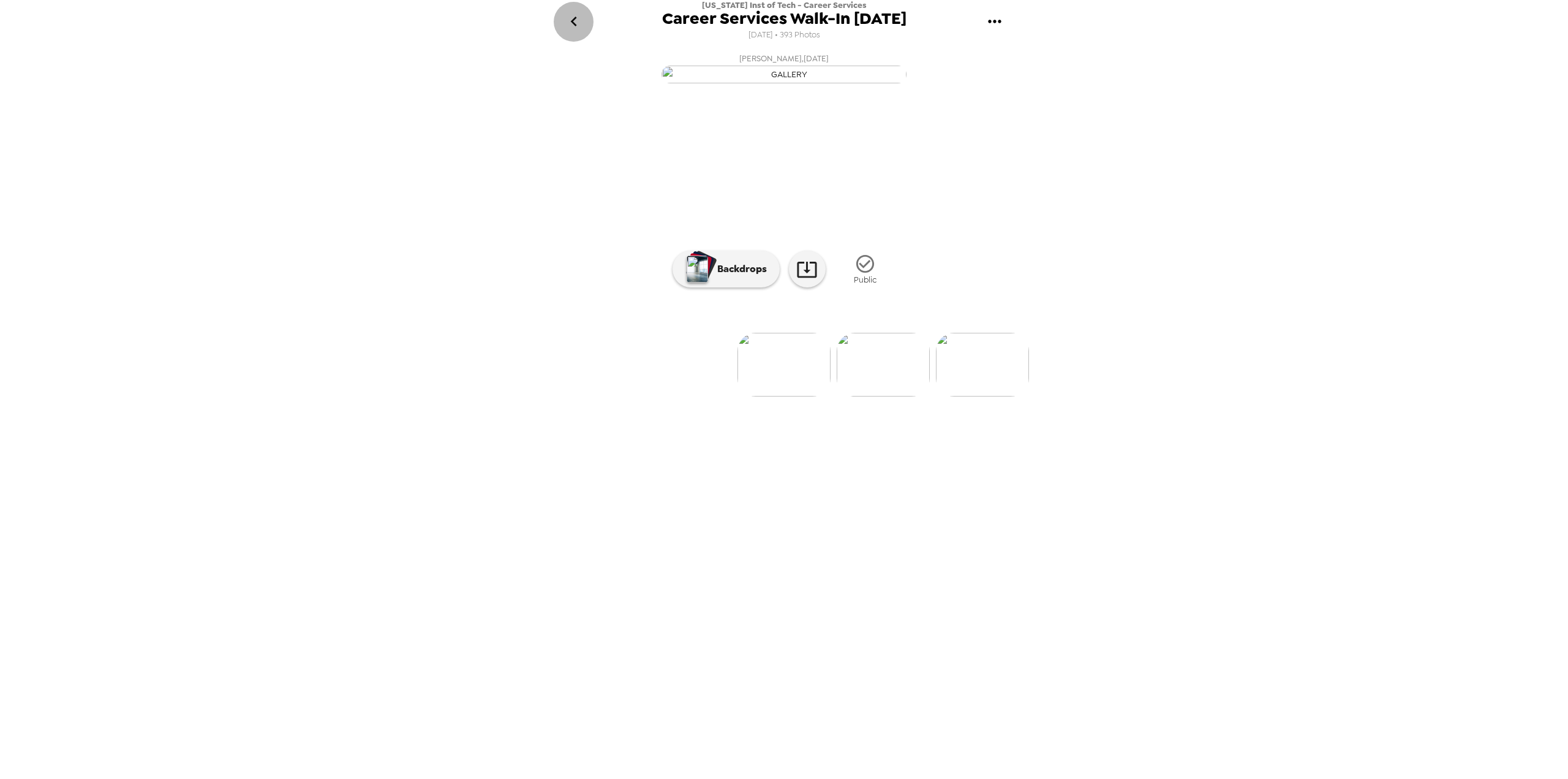
click at [582, 18] on icon "go back" at bounding box center [574, 21] width 20 height 20
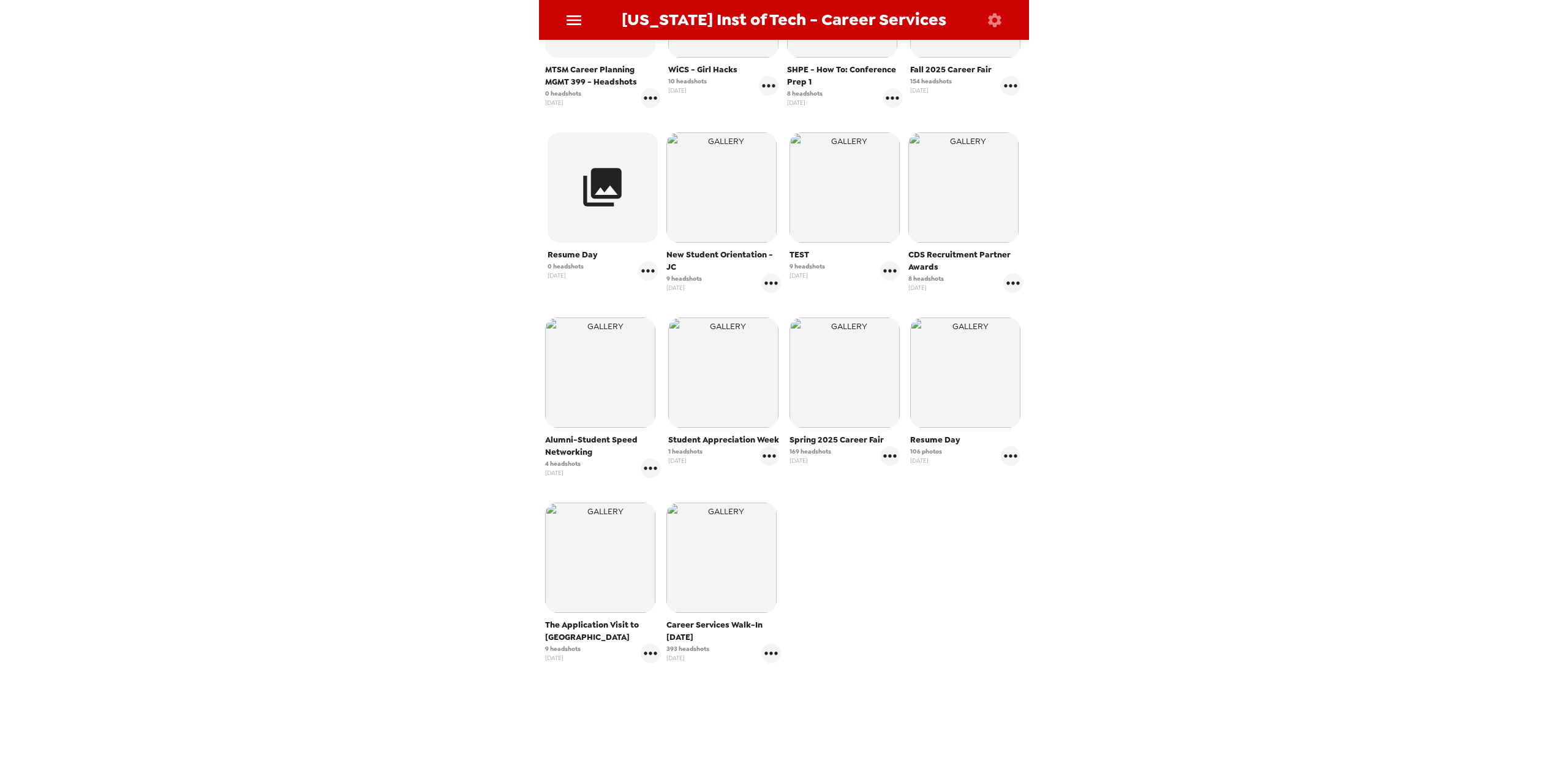
scroll to position [360, 0]
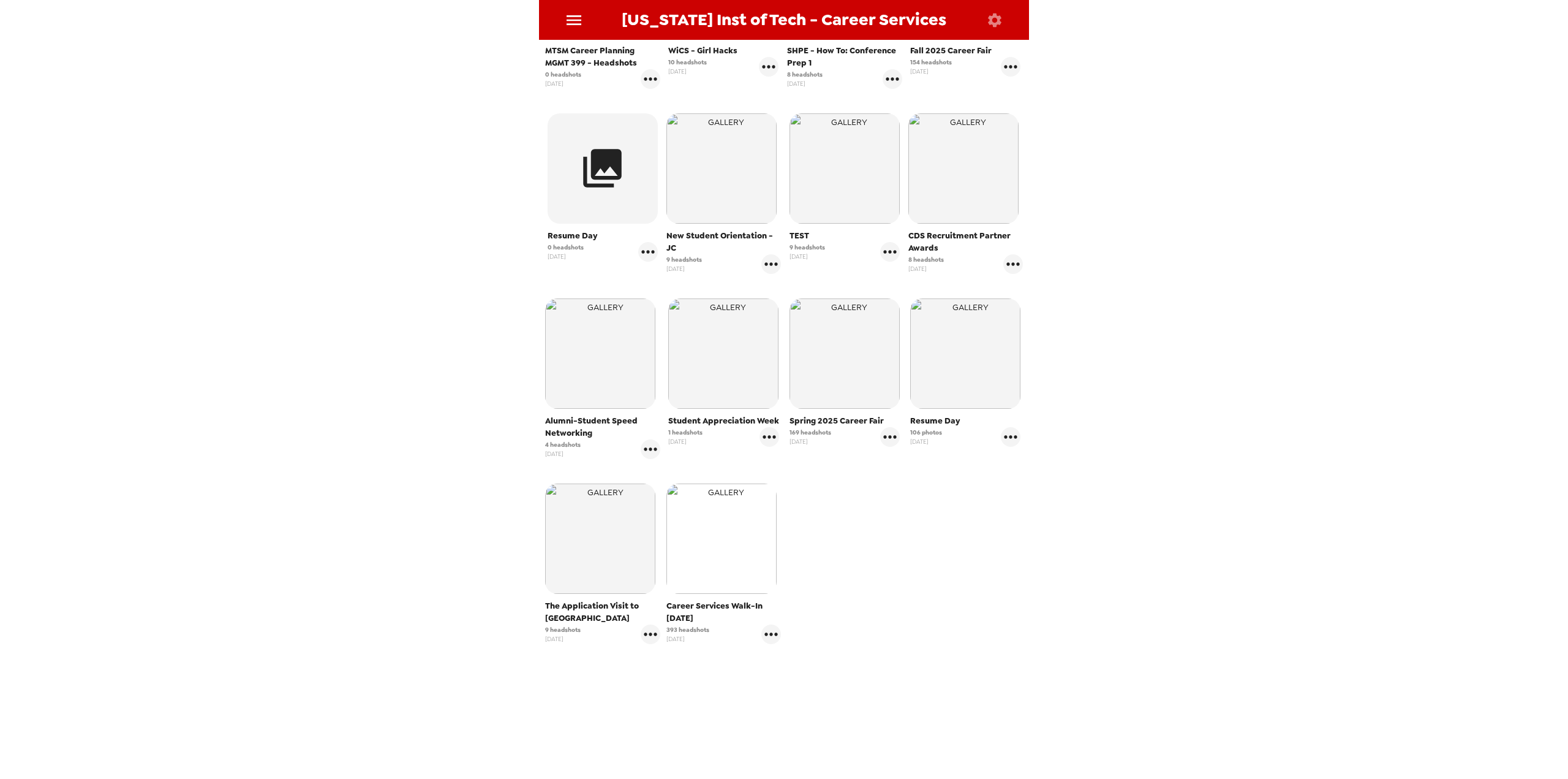
click at [731, 552] on img "button" at bounding box center [722, 538] width 110 height 110
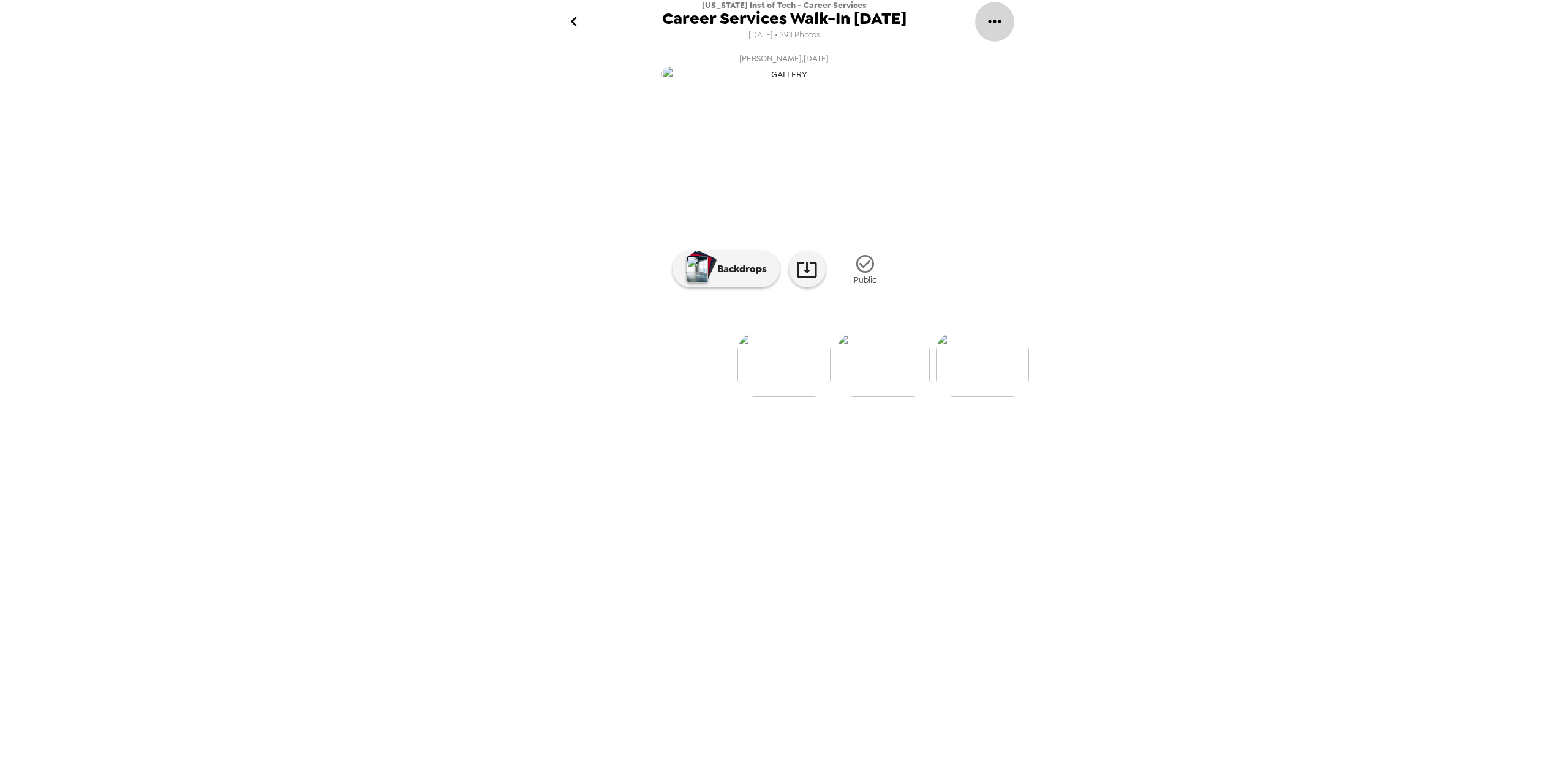
click at [998, 22] on icon "gallery menu" at bounding box center [994, 21] width 13 height 3
click at [1001, 49] on li "Edit Shoot" at bounding box center [1046, 57] width 143 height 22
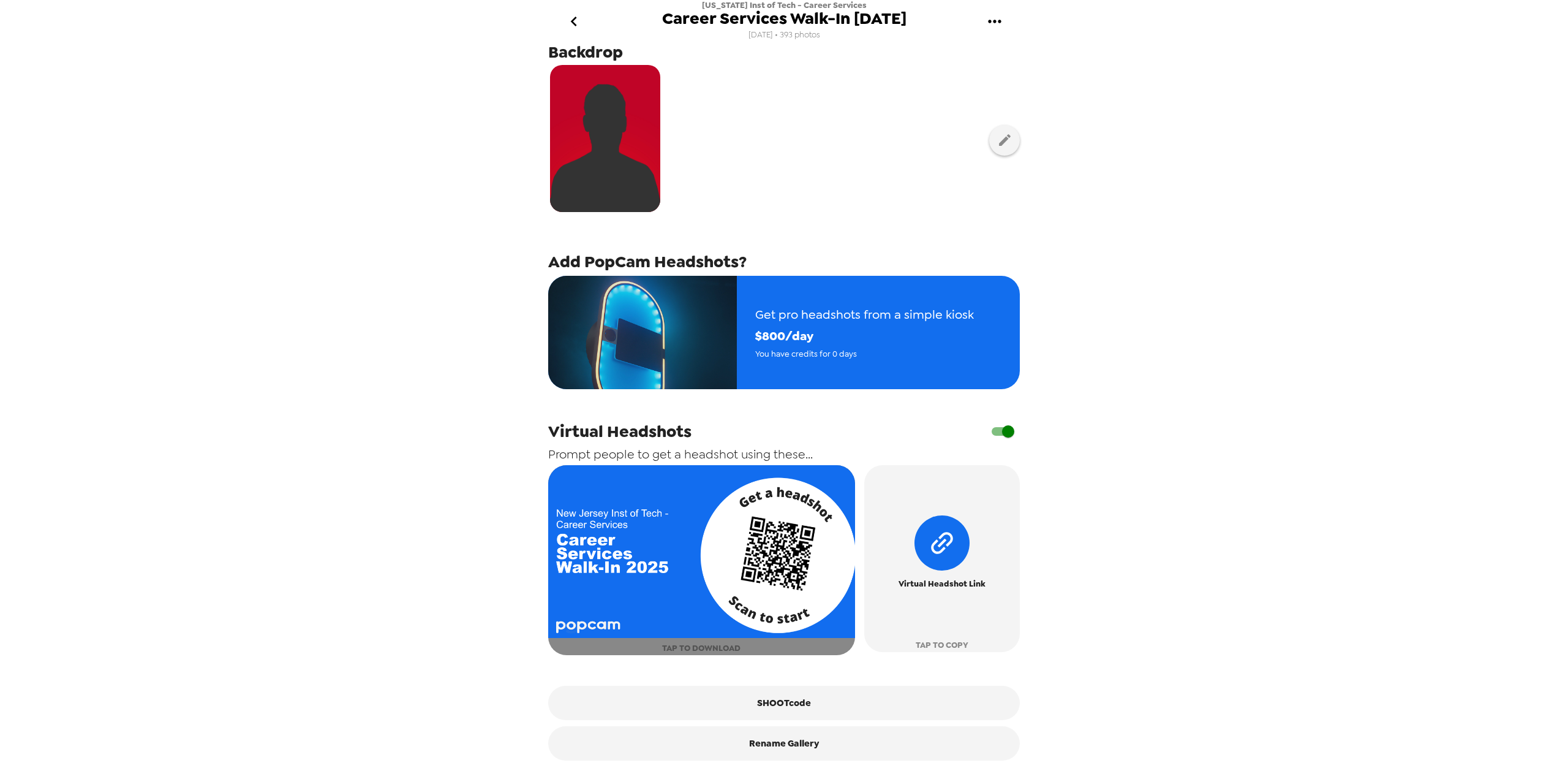
scroll to position [180, 0]
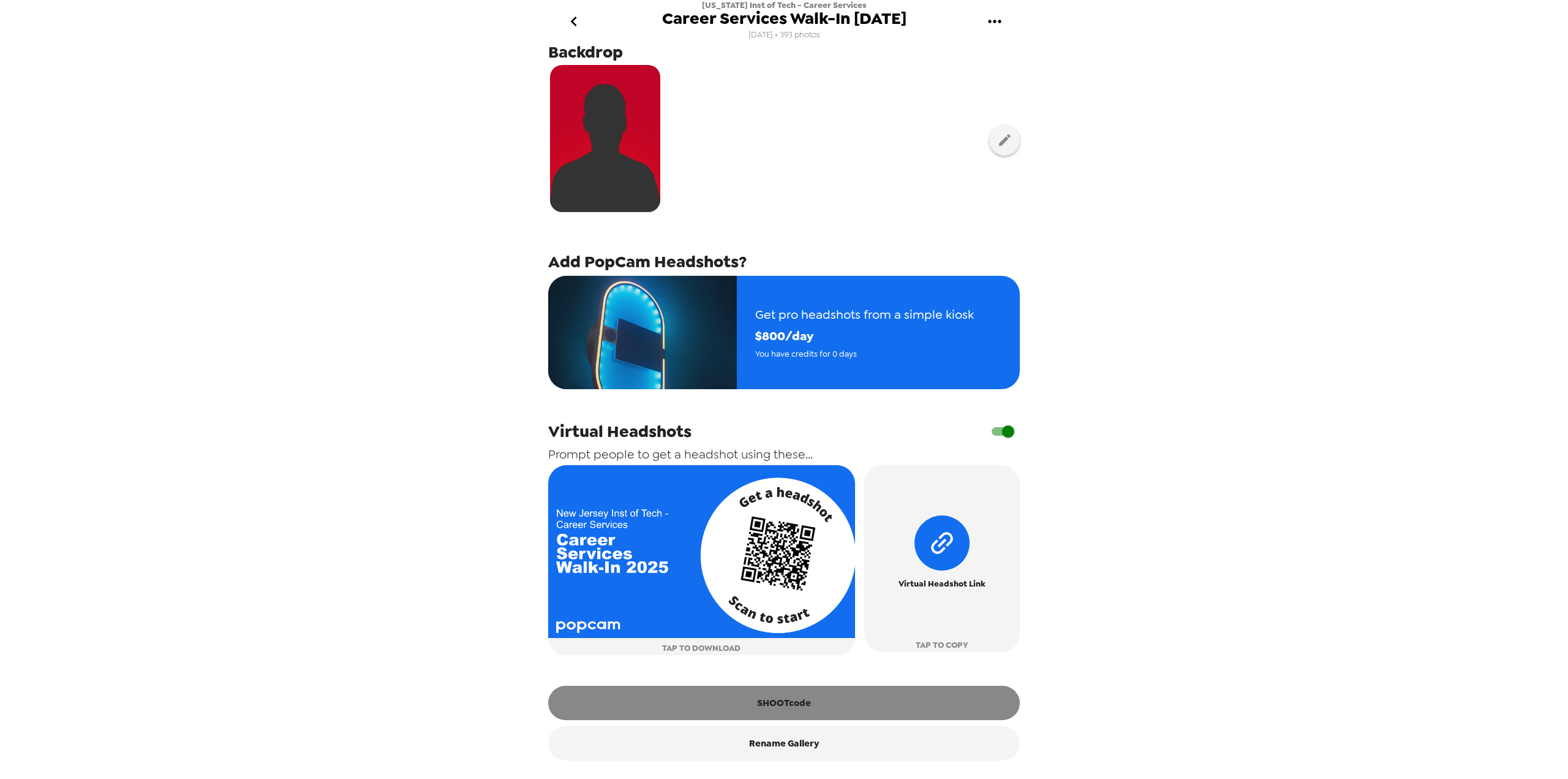
click at [843, 696] on button "SHOOTcode" at bounding box center [784, 703] width 472 height 35
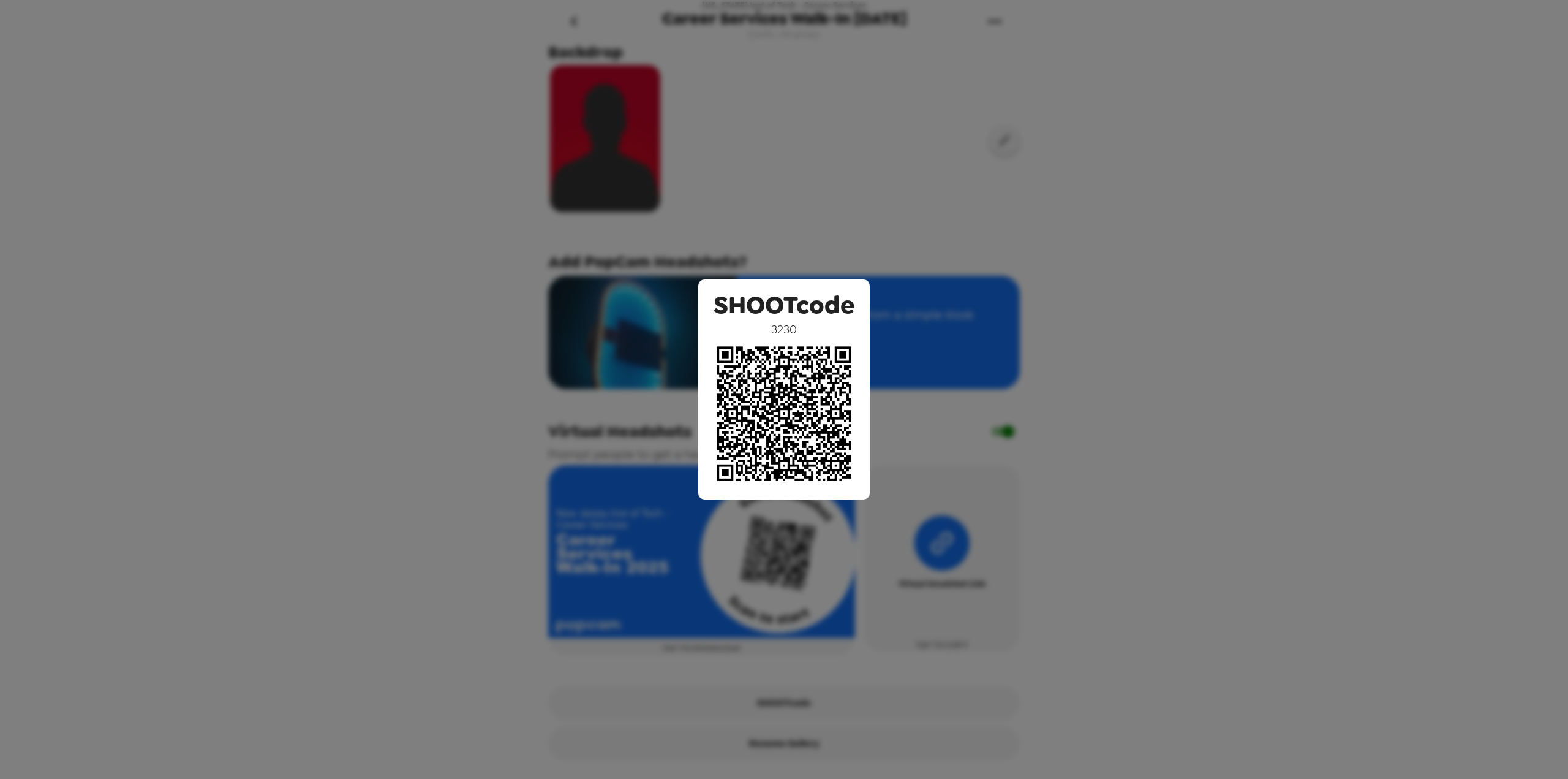
click at [1145, 275] on div "SHOOTcode 3230" at bounding box center [784, 389] width 1568 height 779
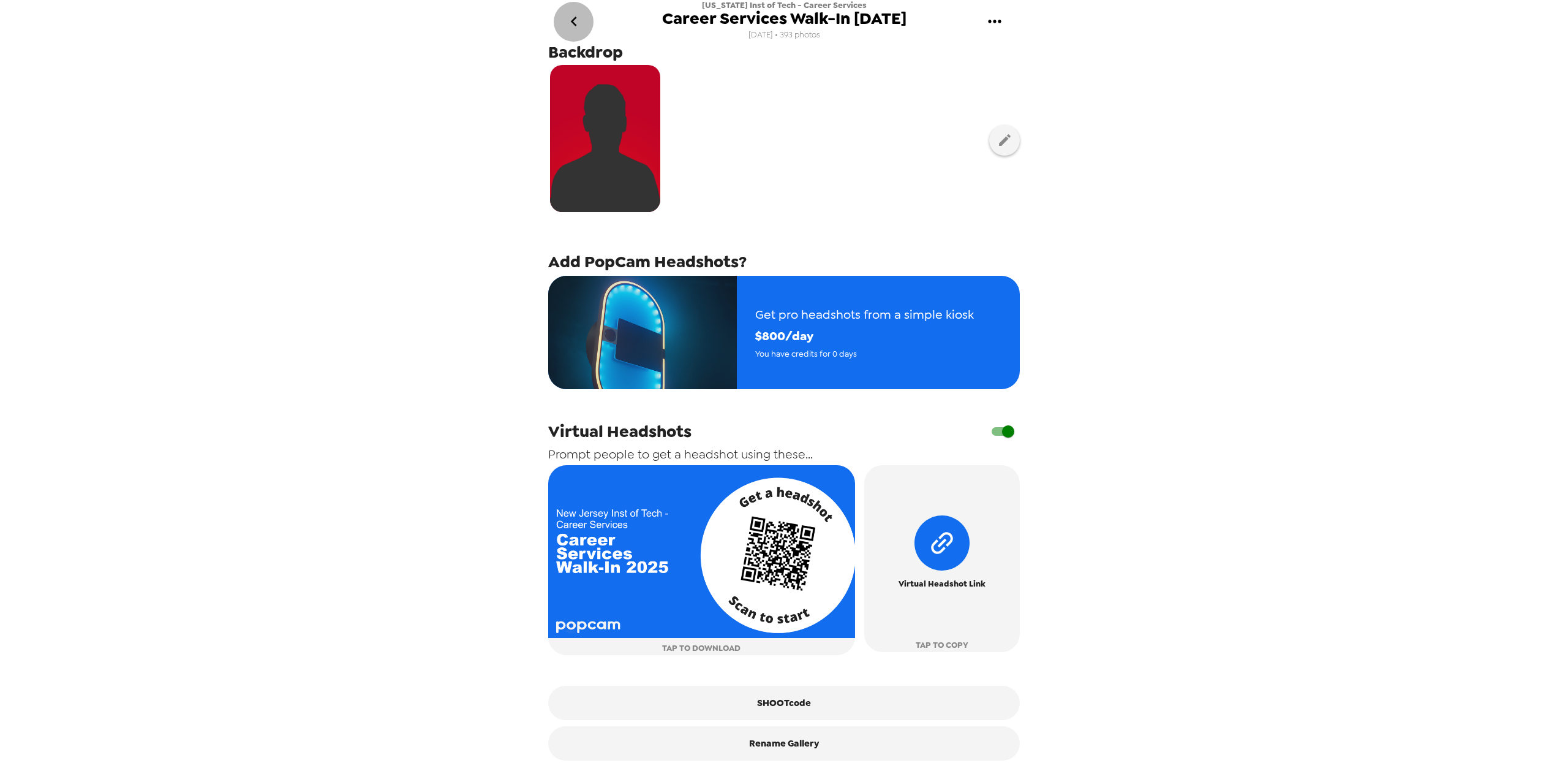
click at [578, 24] on icon "go back" at bounding box center [574, 21] width 20 height 20
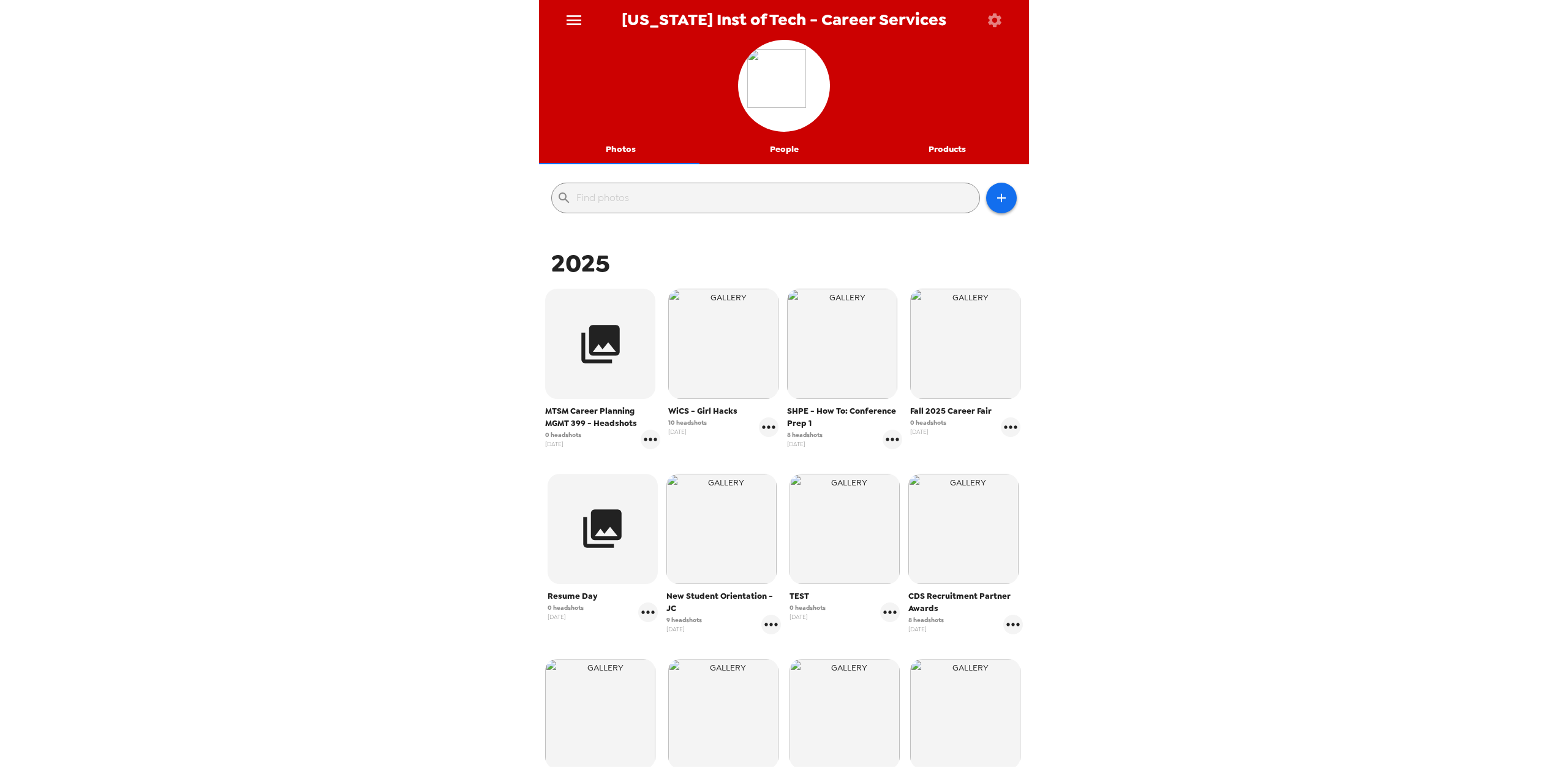
click at [621, 351] on icon "button" at bounding box center [600, 344] width 46 height 46
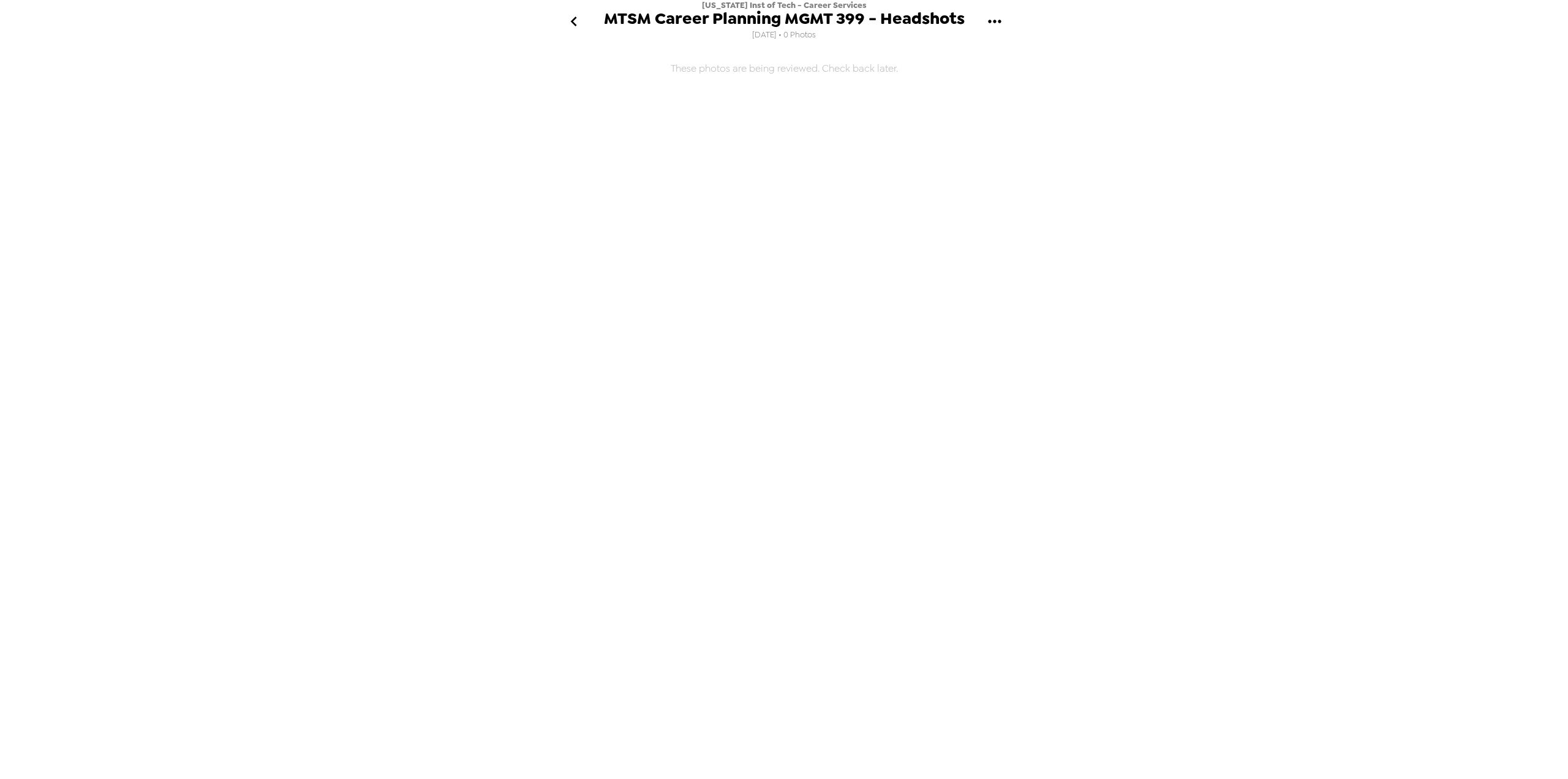
click at [578, 27] on icon "go back" at bounding box center [574, 21] width 20 height 20
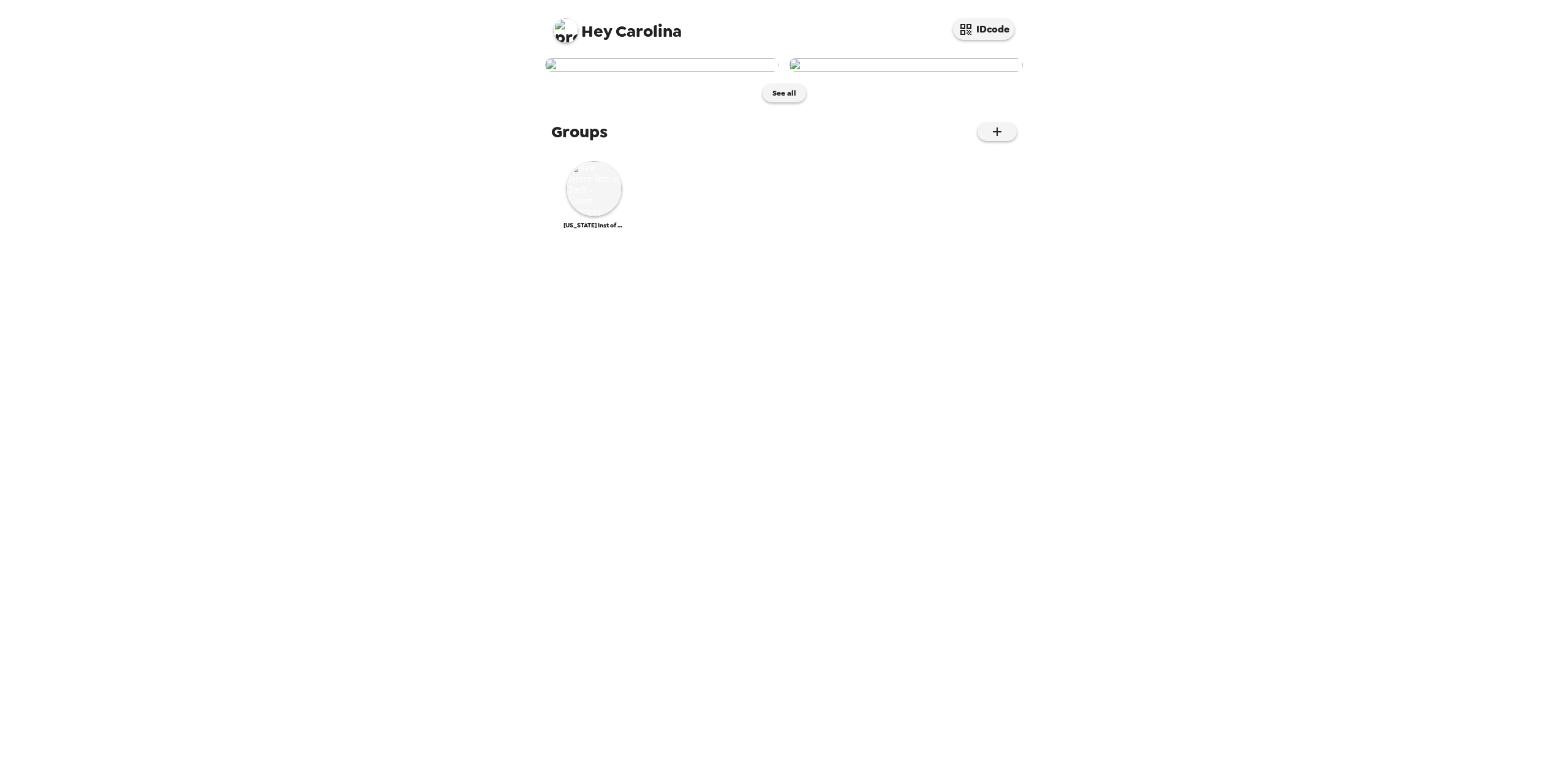
click at [563, 31] on img at bounding box center [566, 30] width 24 height 24
click at [596, 104] on div "Log Out" at bounding box center [615, 103] width 103 height 13
